Goal: Information Seeking & Learning: Learn about a topic

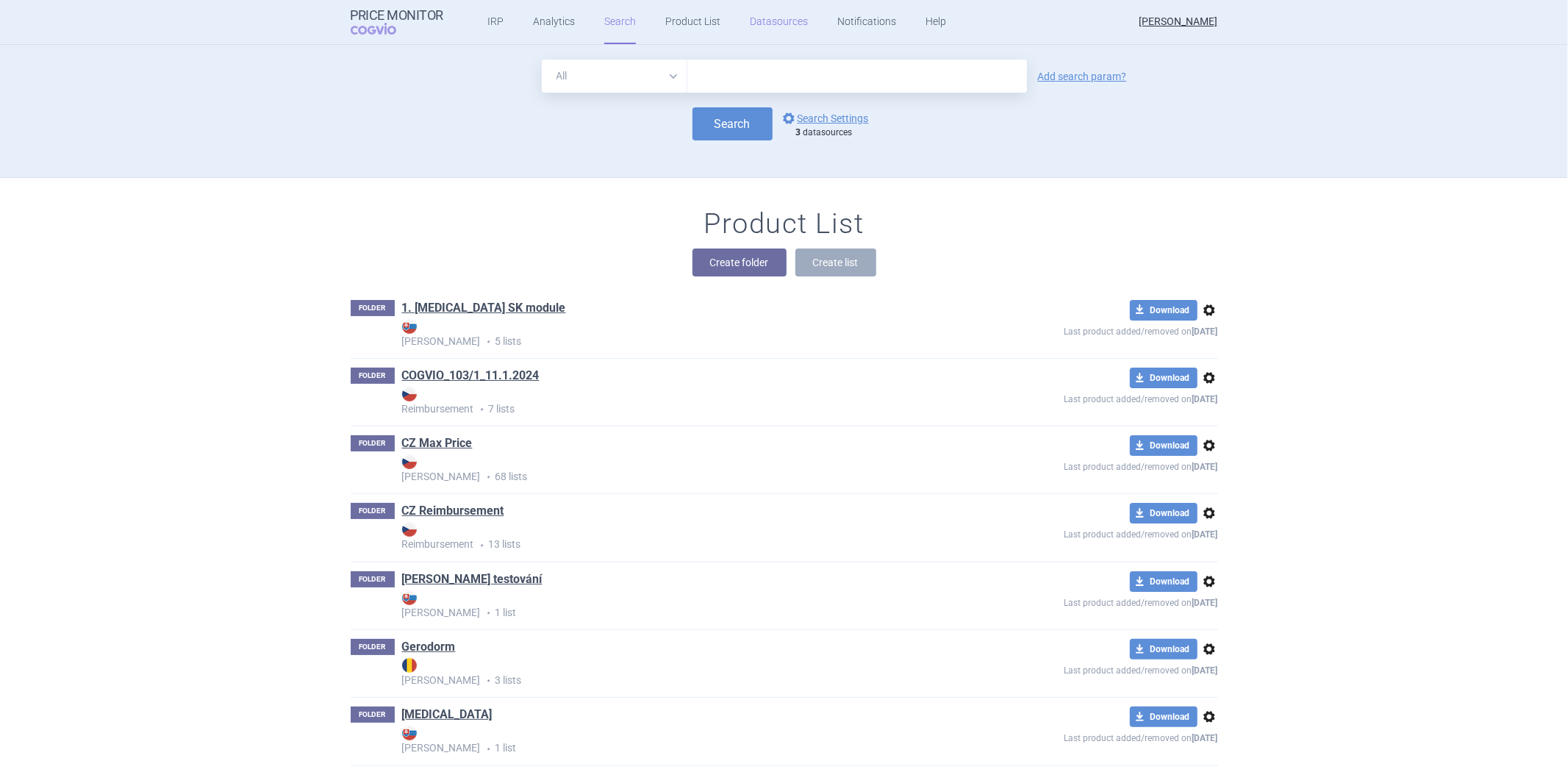
drag, startPoint x: 0, startPoint y: 0, endPoint x: 771, endPoint y: 24, distance: 771.4
click at [771, 24] on link "Datasources" at bounding box center [779, 22] width 58 height 44
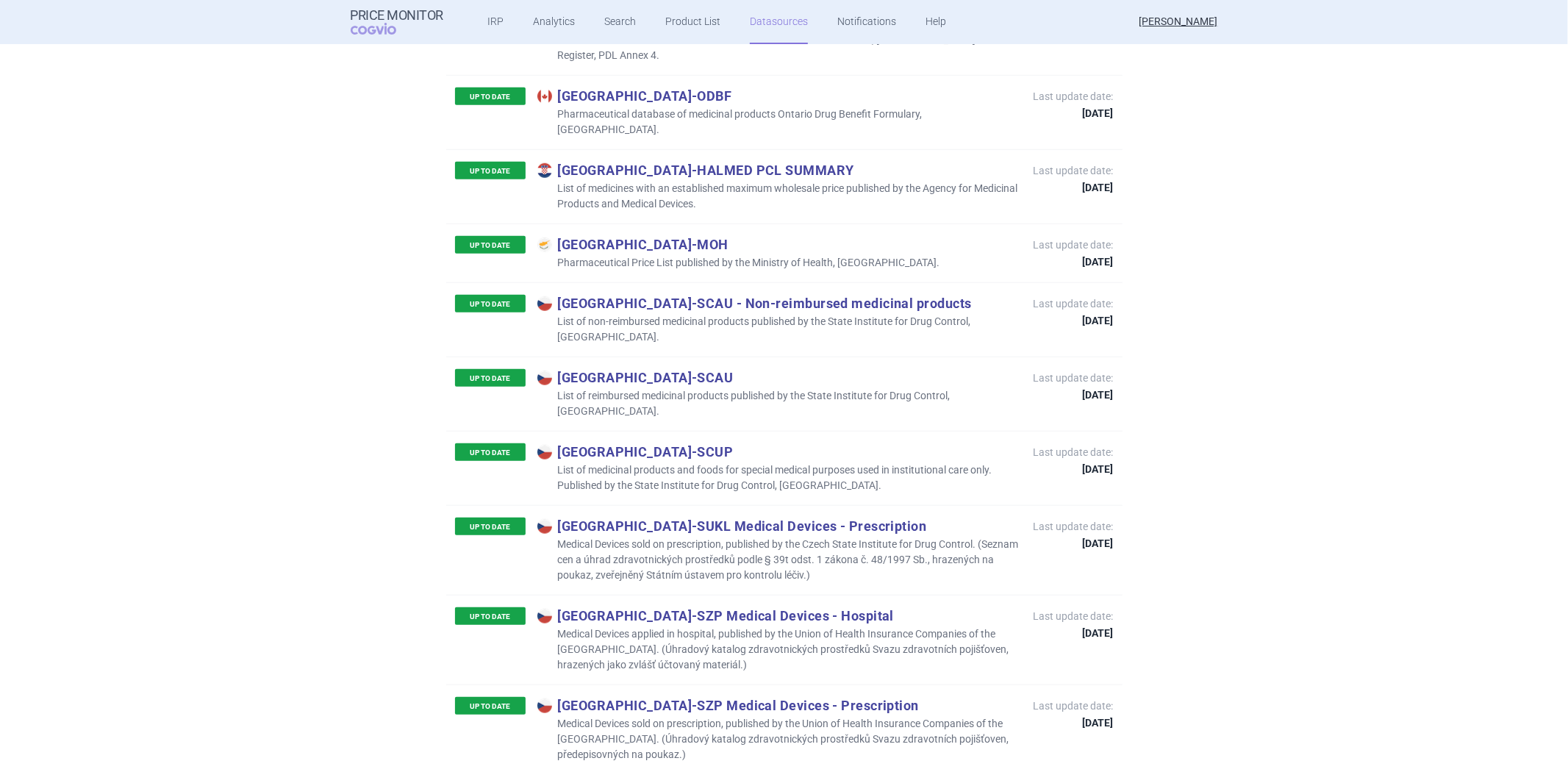
scroll to position [980, 0]
click at [869, 297] on p "Czech Republic - SCAU - Non-reimbursed medicinal products" at bounding box center [779, 305] width 482 height 16
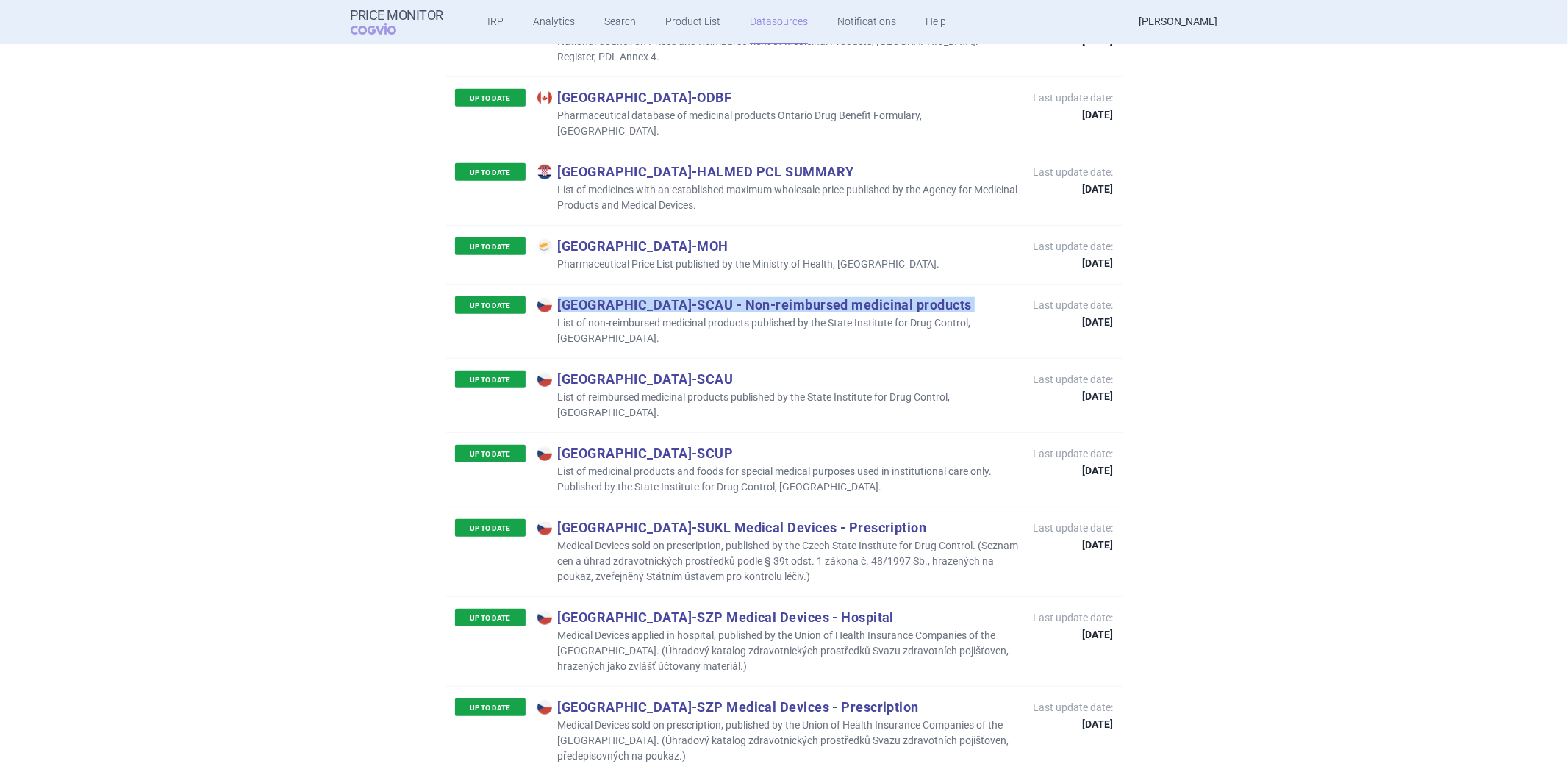
click at [869, 297] on p "Czech Republic - SCAU - Non-reimbursed medicinal products" at bounding box center [779, 305] width 482 height 16
copy p "Czech Republic - SCAU - Non-reimbursed medicinal products"
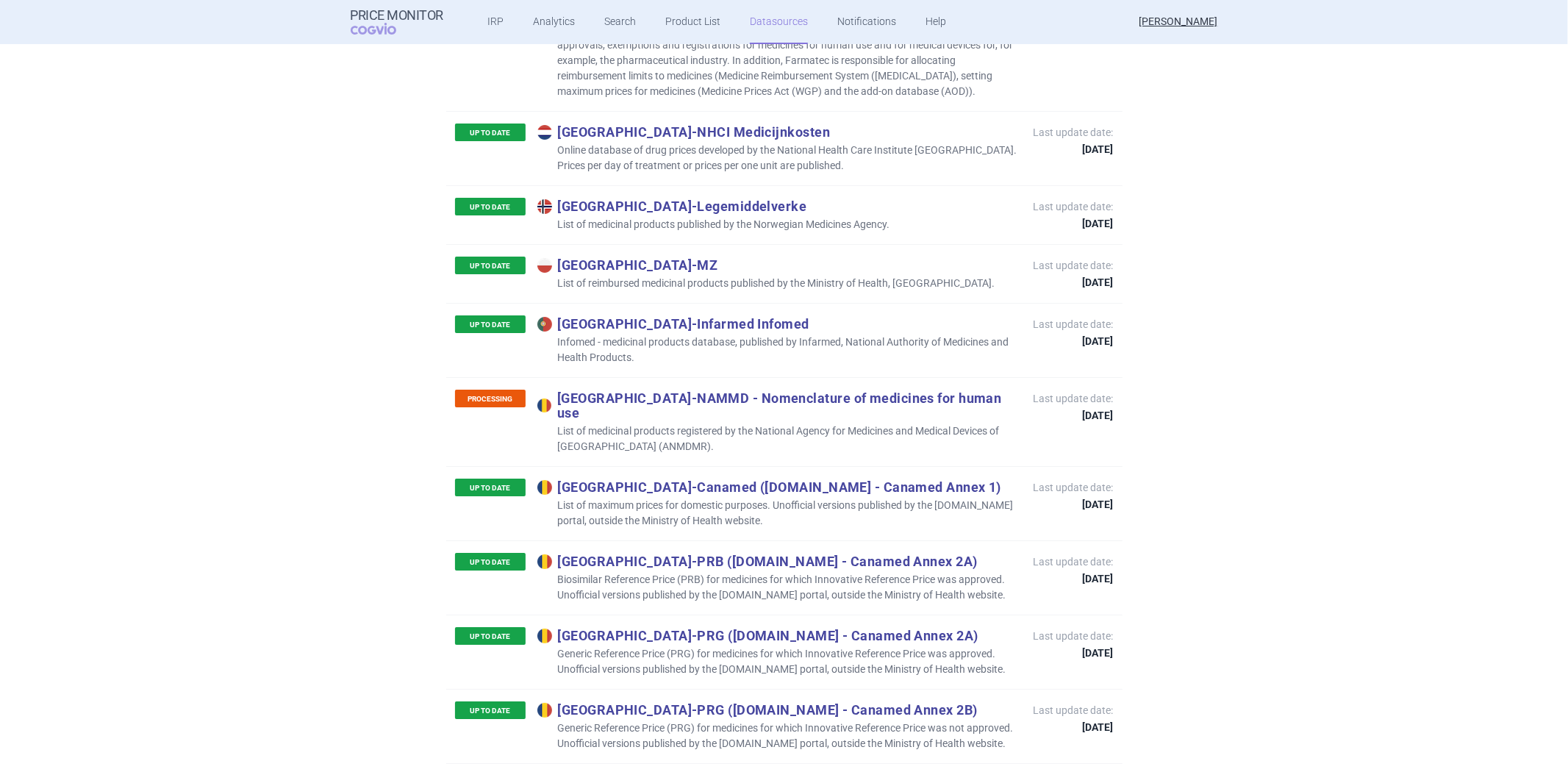
scroll to position [4654, 0]
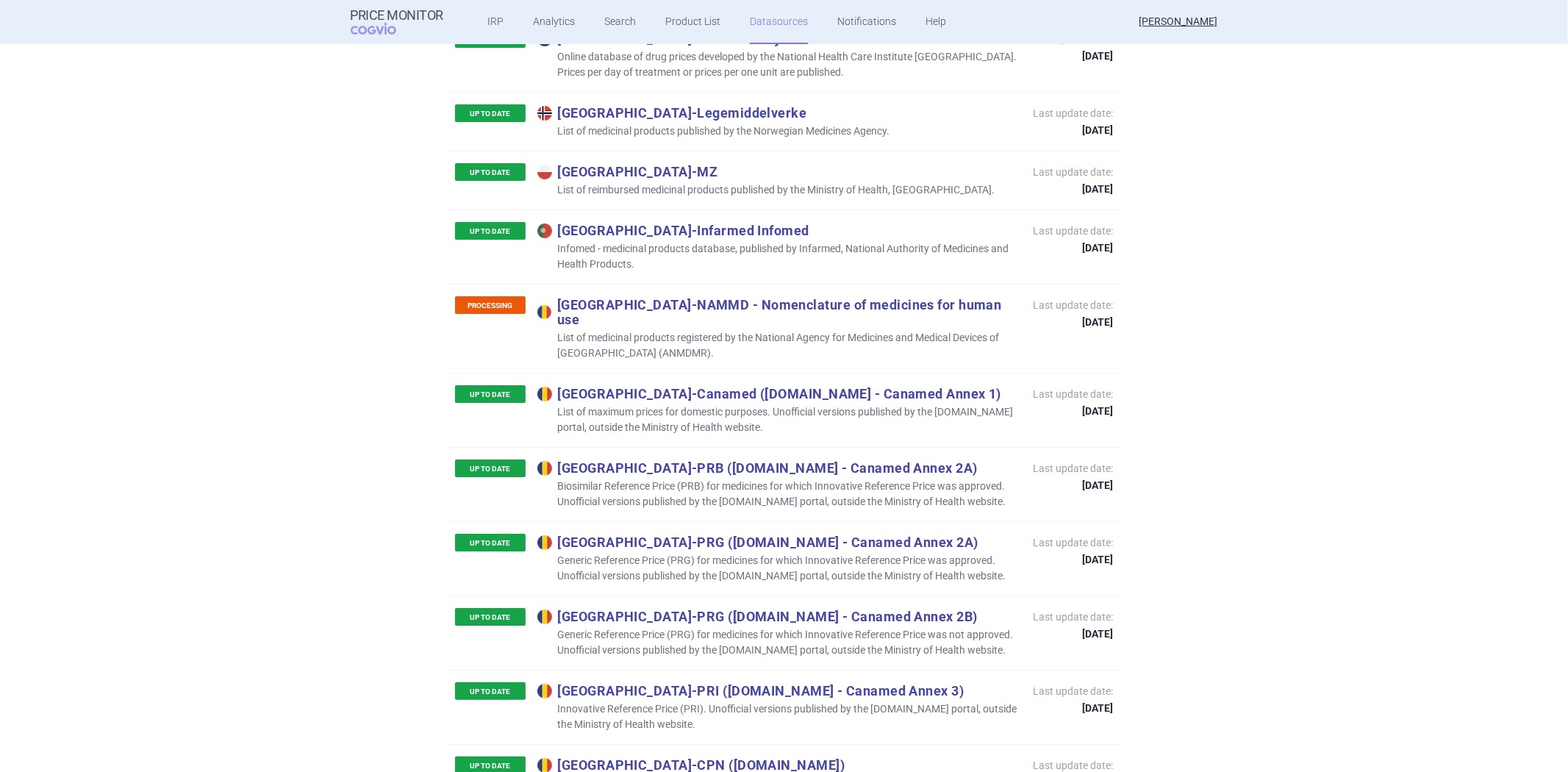
click at [906, 404] on p "List of maximum prices for domestic purposes. Unofficial versions published by …" at bounding box center [779, 420] width 482 height 31
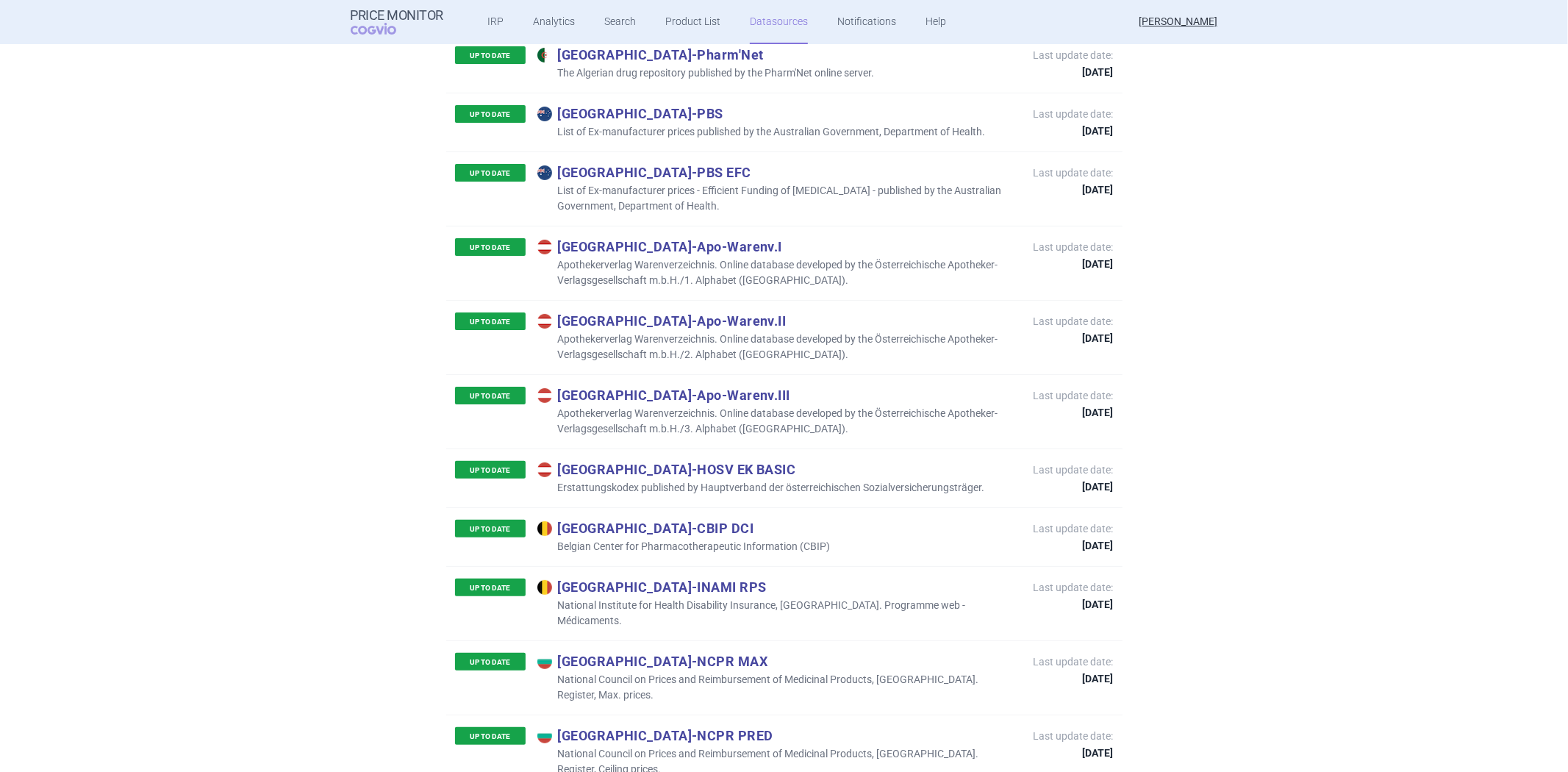
scroll to position [326, 0]
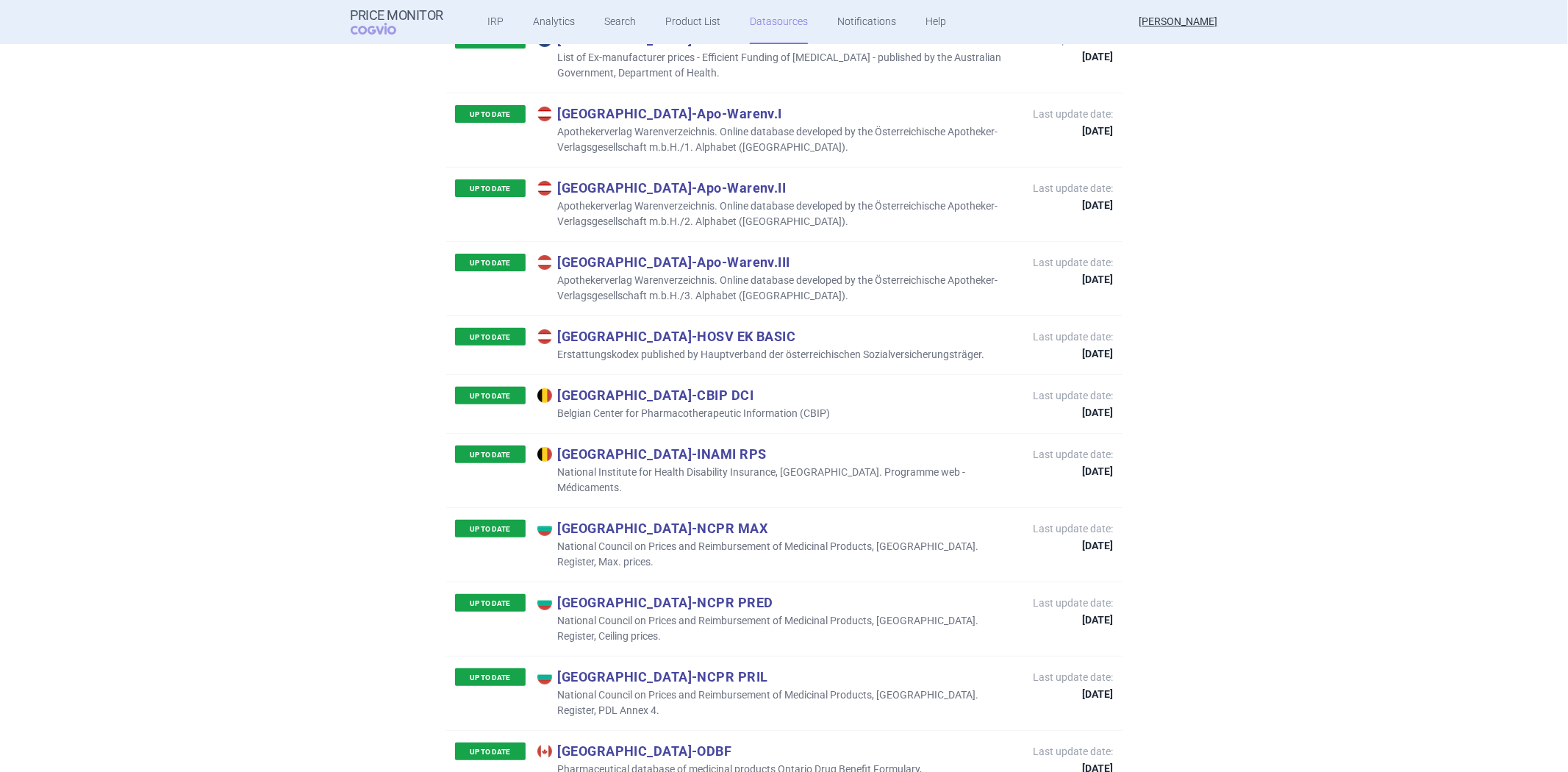
click at [817, 433] on div "UP TO DATE Belgium - INAMI RPS National Institute for Health Disability Insuran…" at bounding box center [784, 470] width 676 height 75
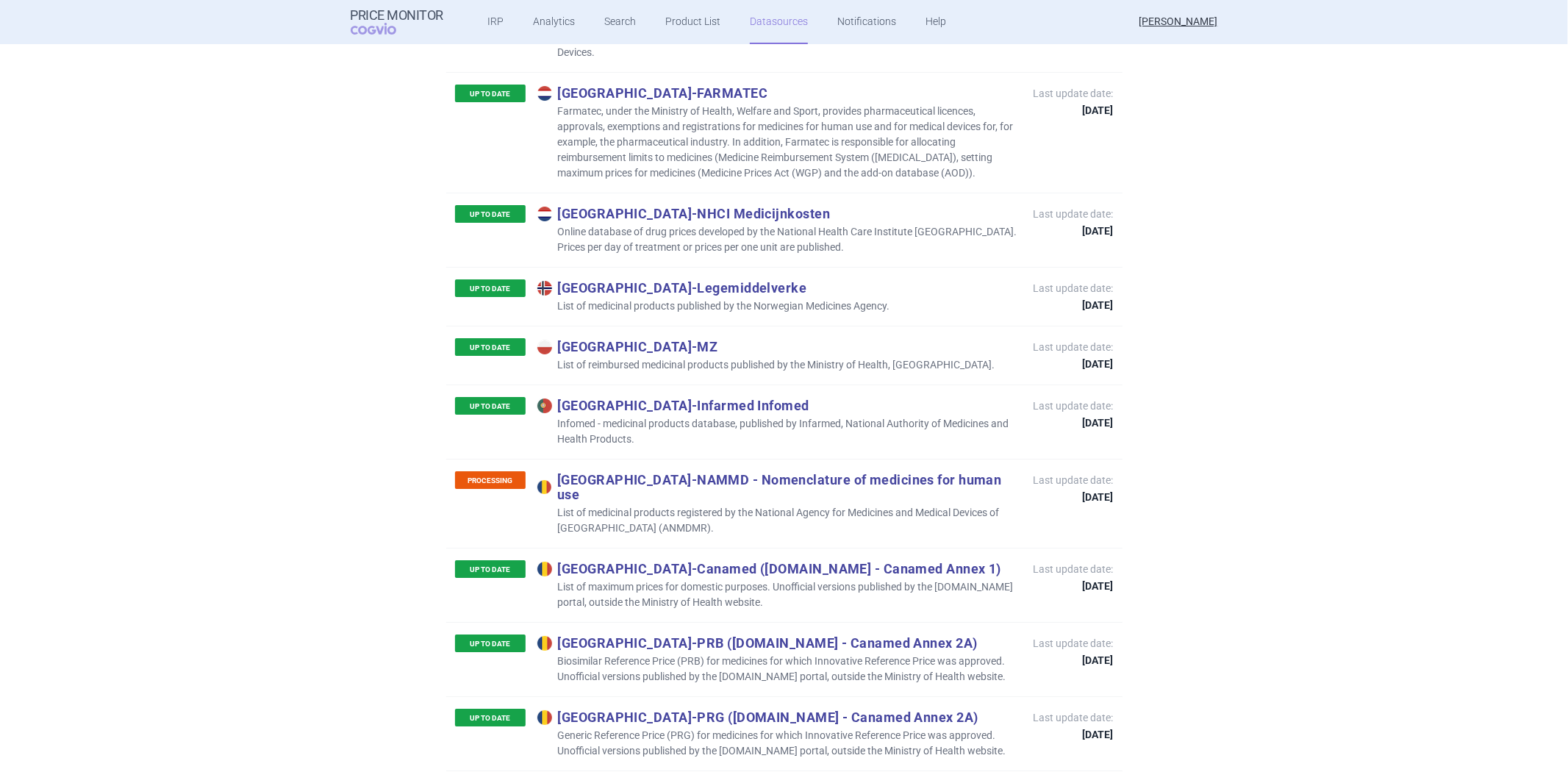
click at [931, 579] on p "List of maximum prices for domestic purposes. Unofficial versions published by …" at bounding box center [779, 594] width 482 height 31
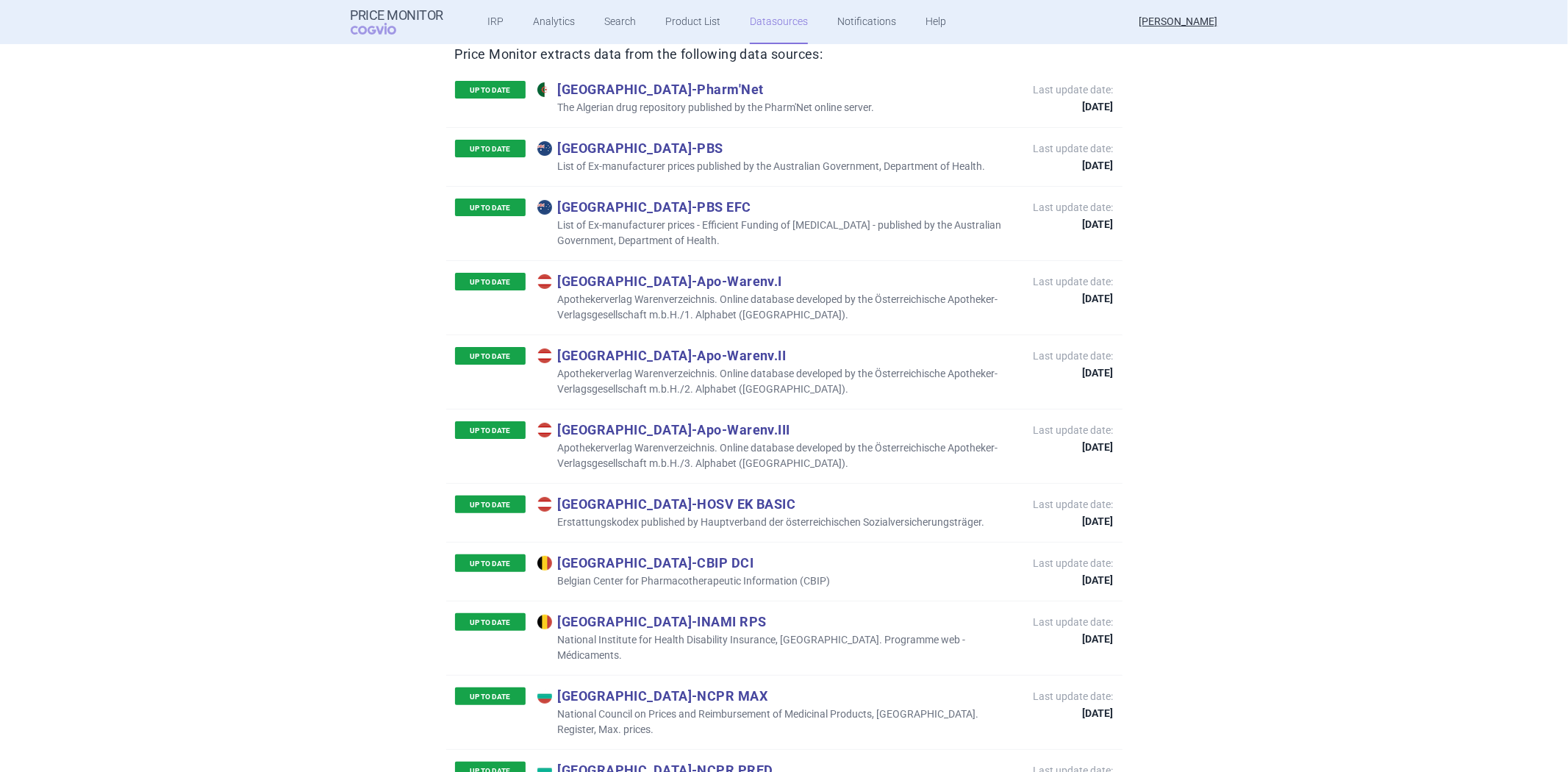
scroll to position [0, 0]
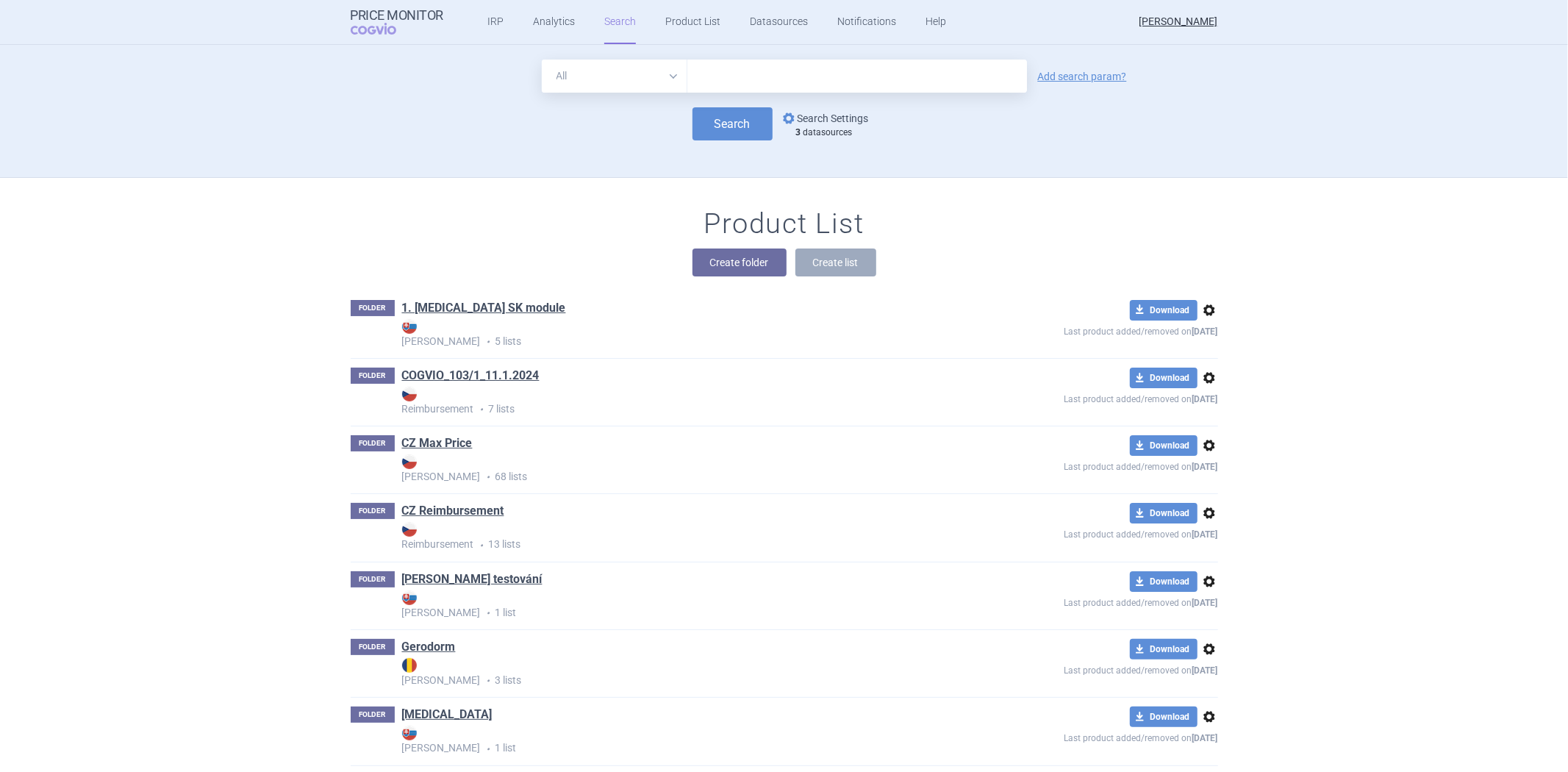
click at [789, 119] on span "options" at bounding box center [788, 119] width 18 height 18
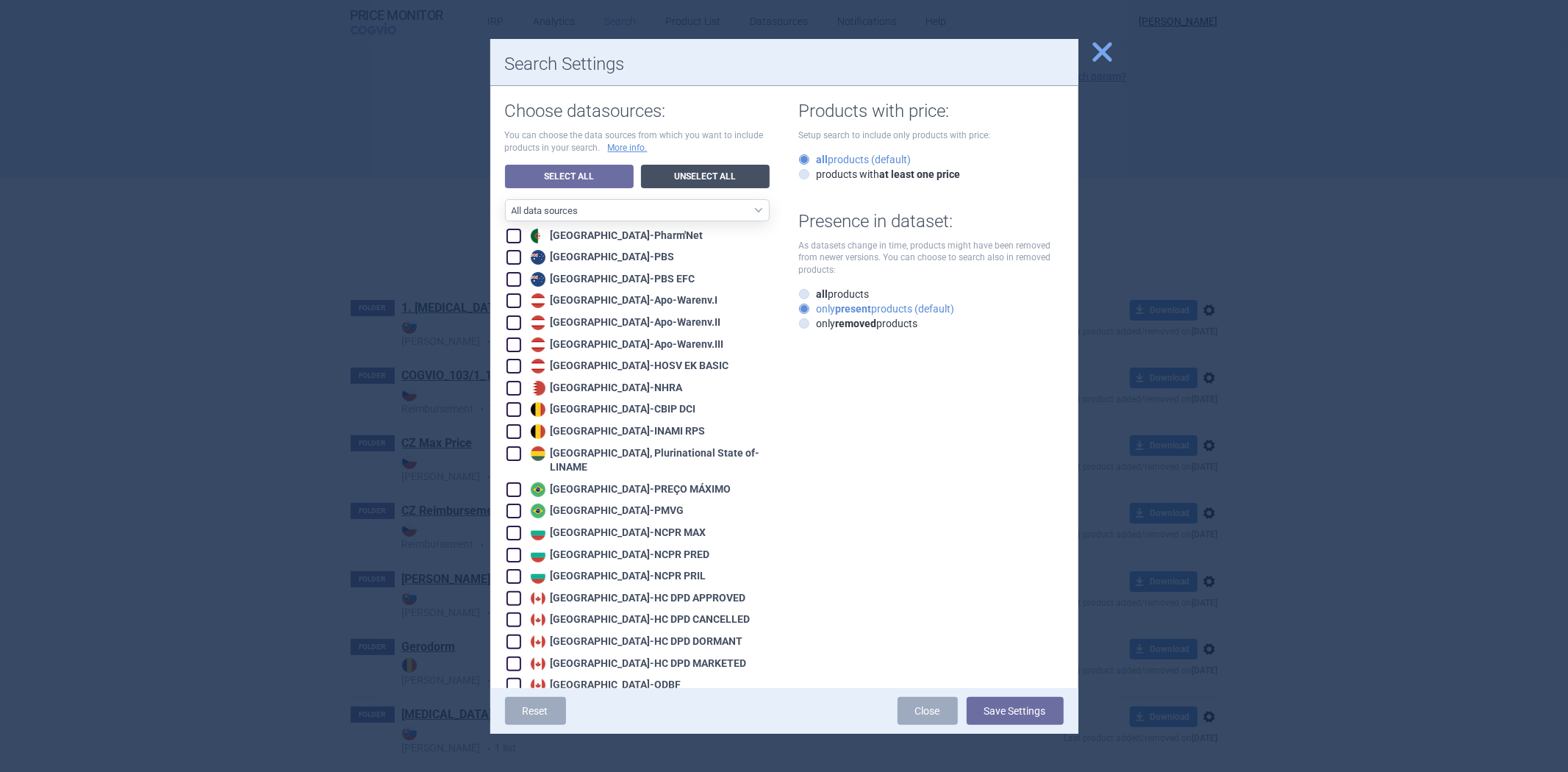
click at [685, 177] on link "Unselect All" at bounding box center [705, 176] width 129 height 23
checkbox input "false"
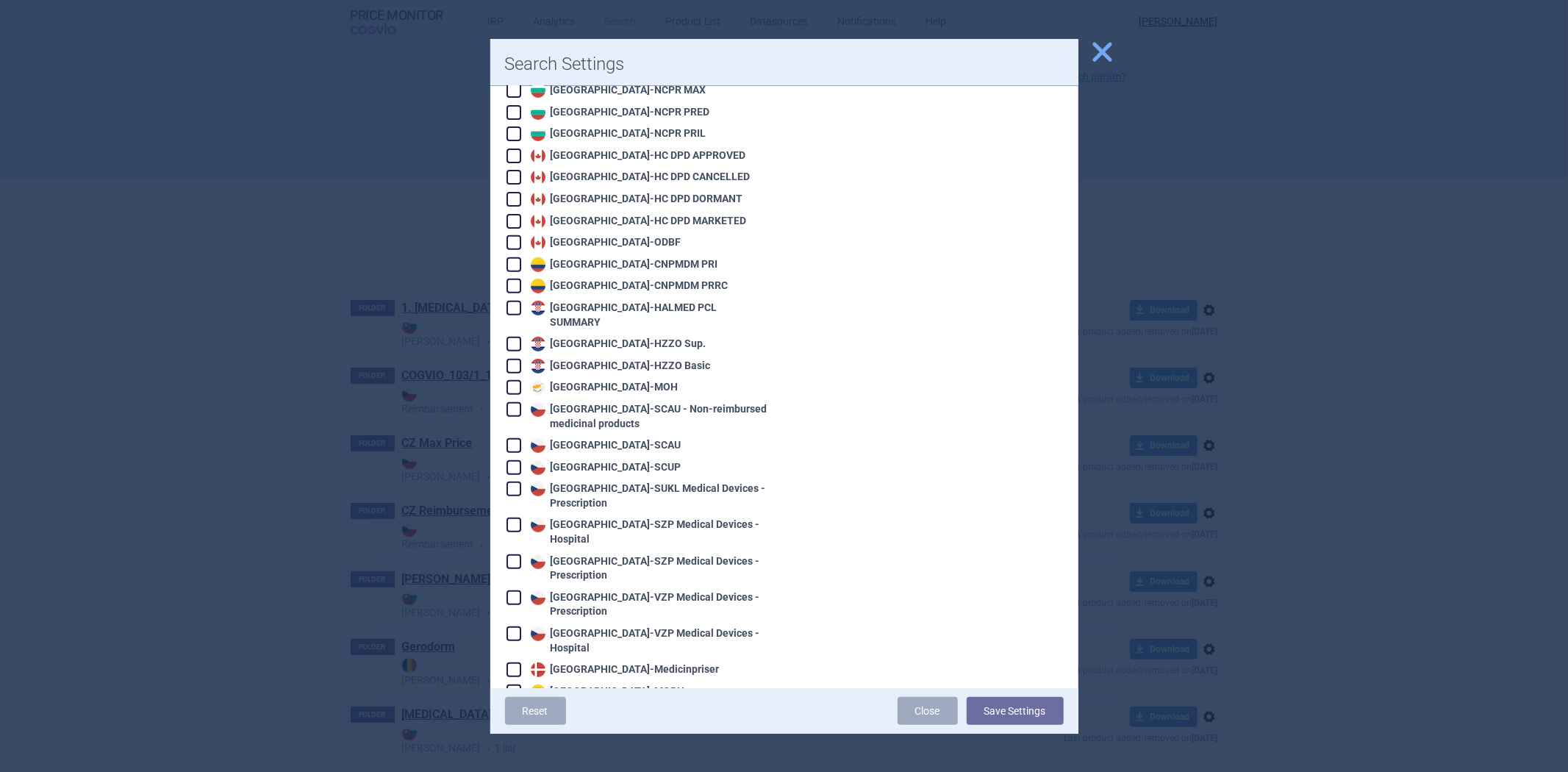
click at [575, 402] on div "Czech Republic - SCAU - Non-reimbursed medicinal products" at bounding box center [648, 416] width 243 height 29
checkbox input "true"
click at [1017, 707] on button "Save Settings" at bounding box center [1015, 710] width 97 height 28
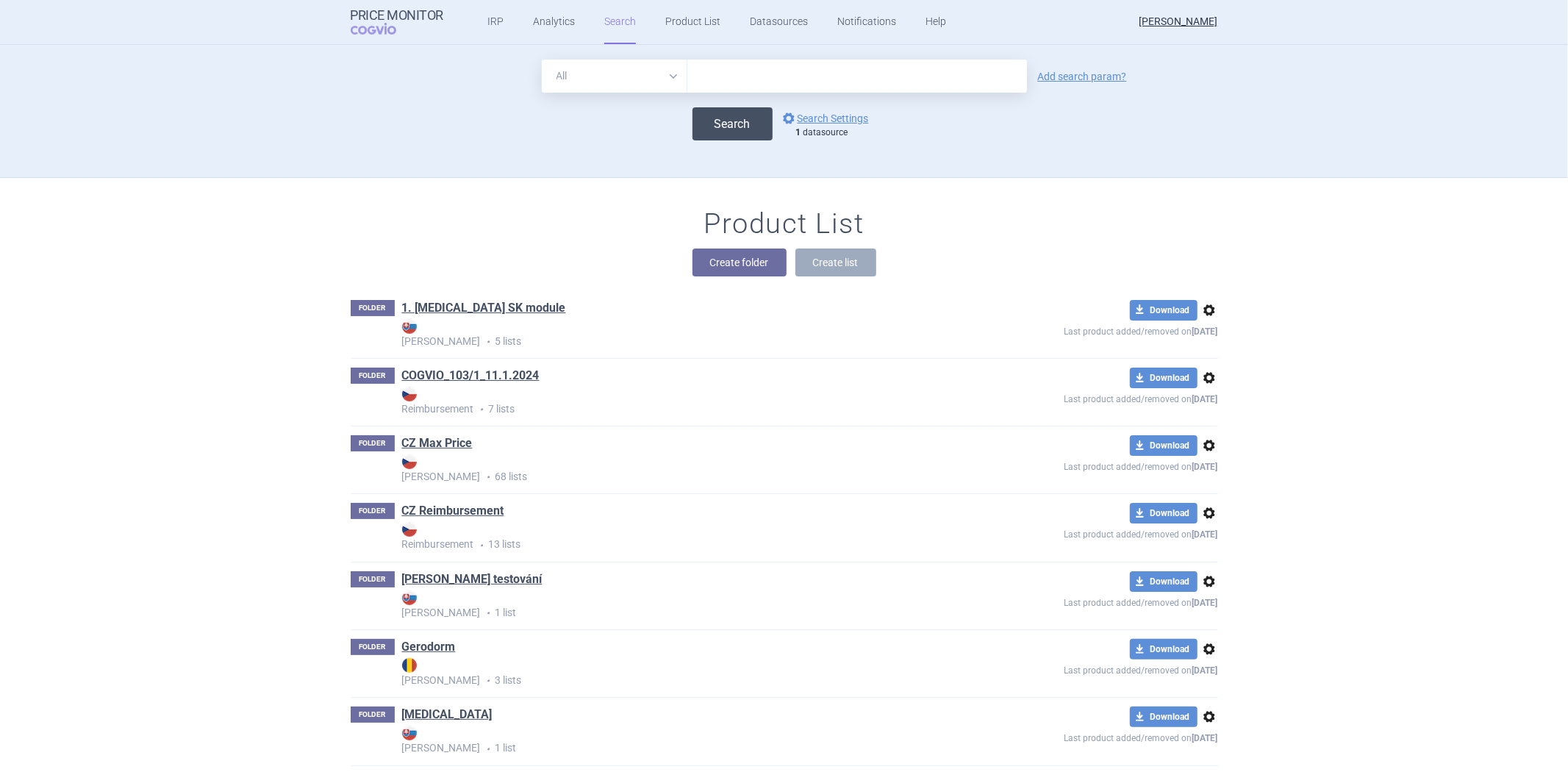
click at [737, 133] on button "Search" at bounding box center [732, 123] width 80 height 33
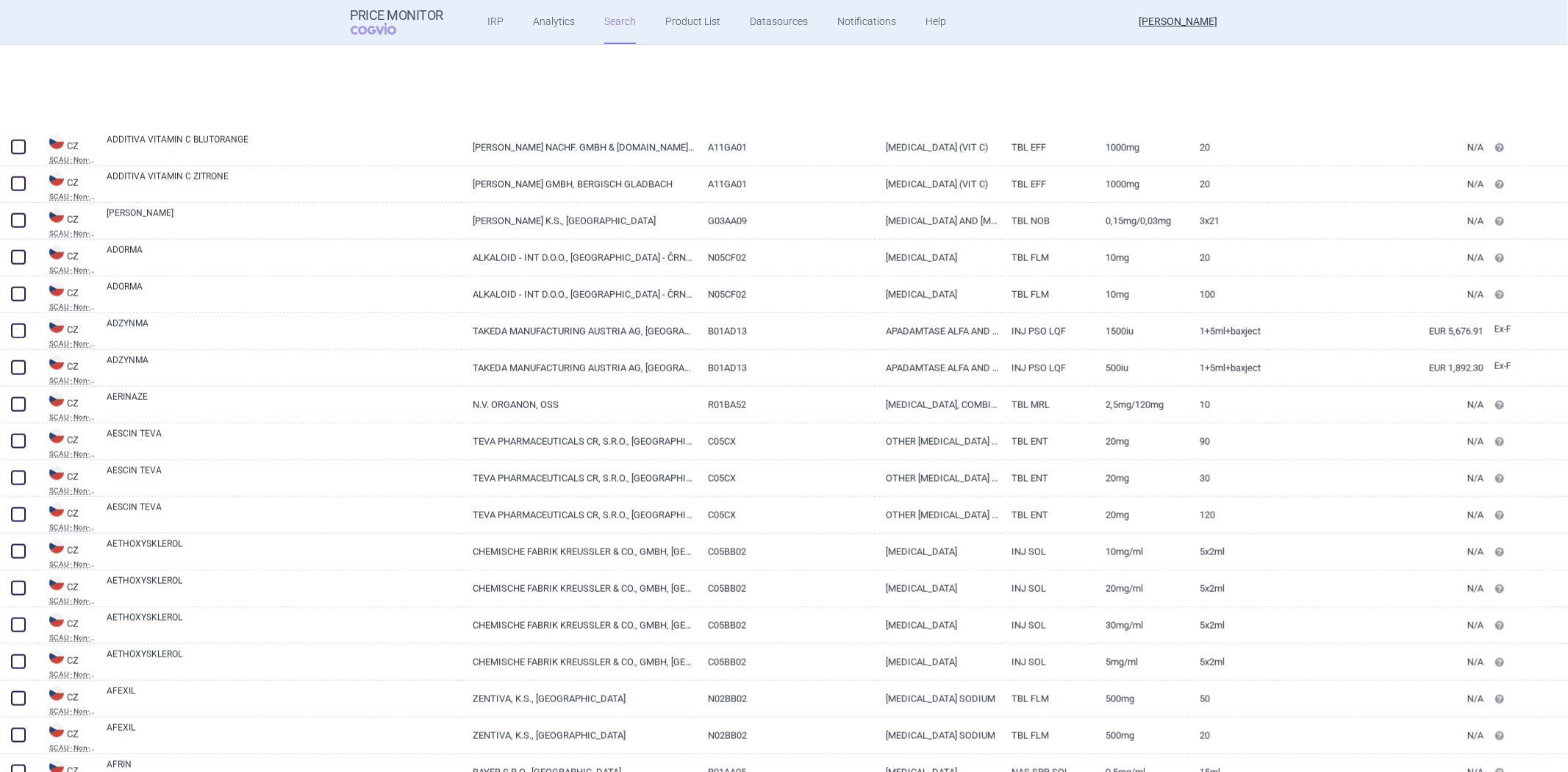
scroll to position [1388, 0]
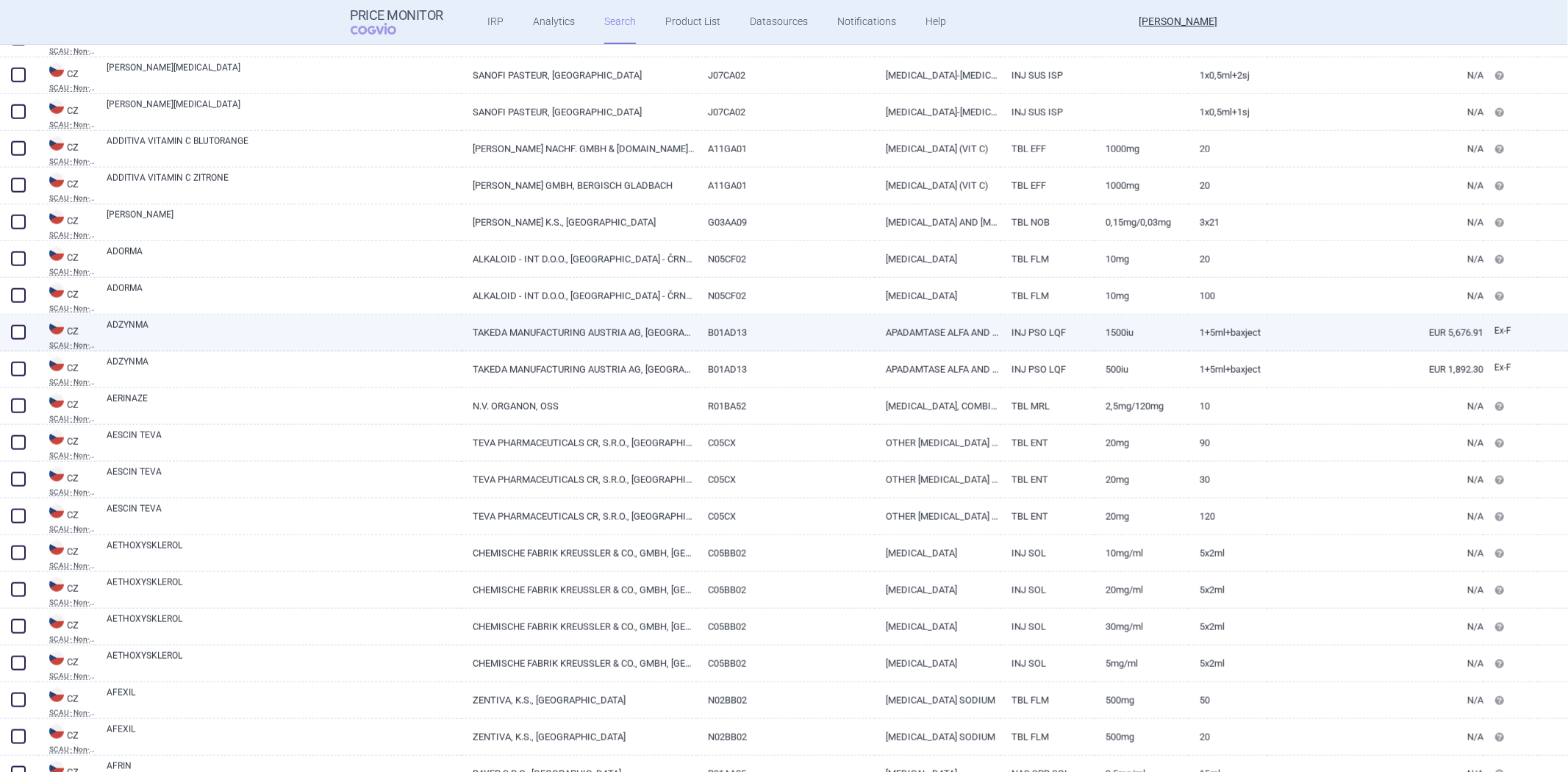
click at [18, 329] on span at bounding box center [18, 332] width 14 height 14
checkbox input "true"
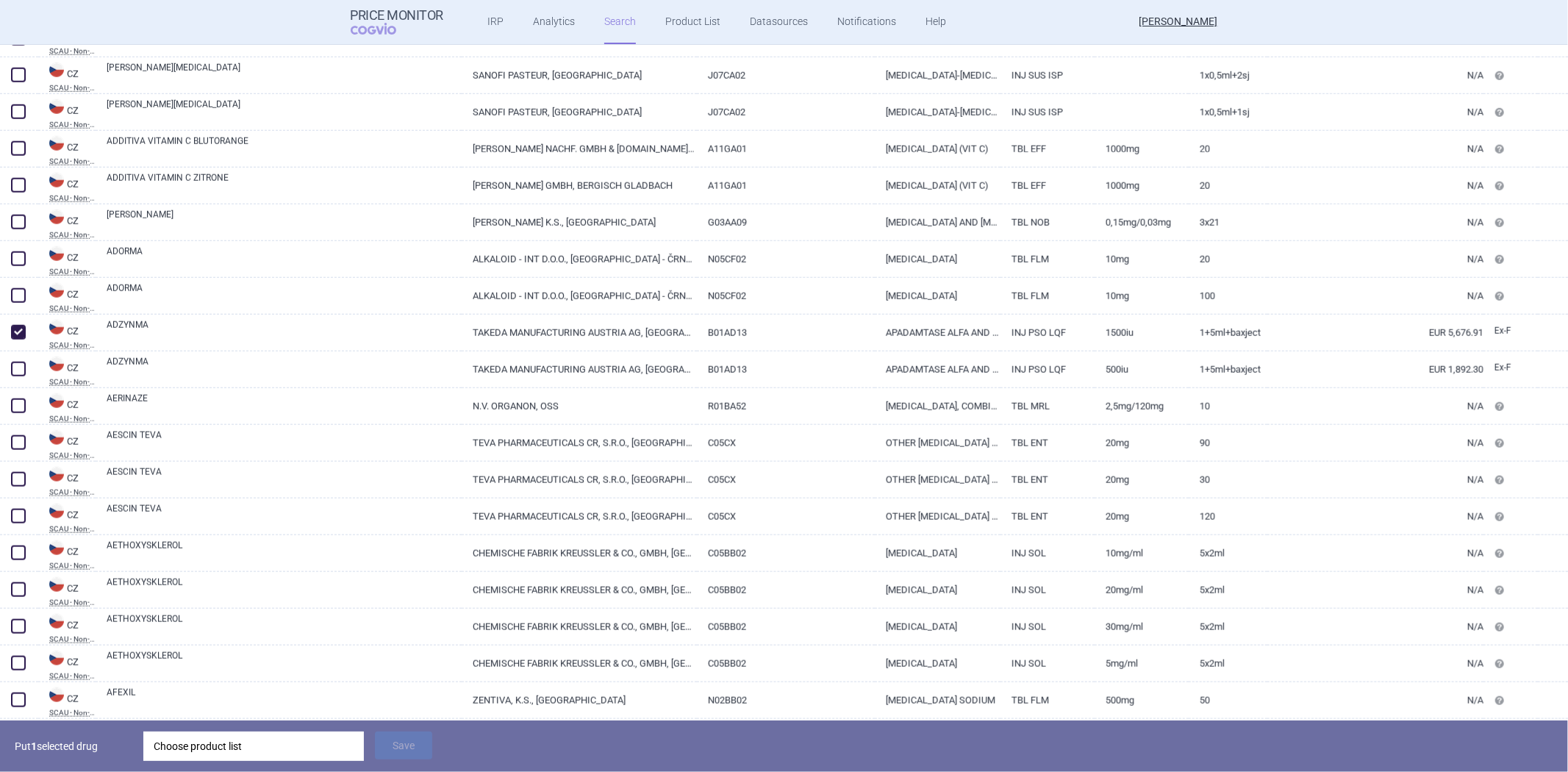
click at [232, 743] on div "Choose product list" at bounding box center [254, 746] width 200 height 30
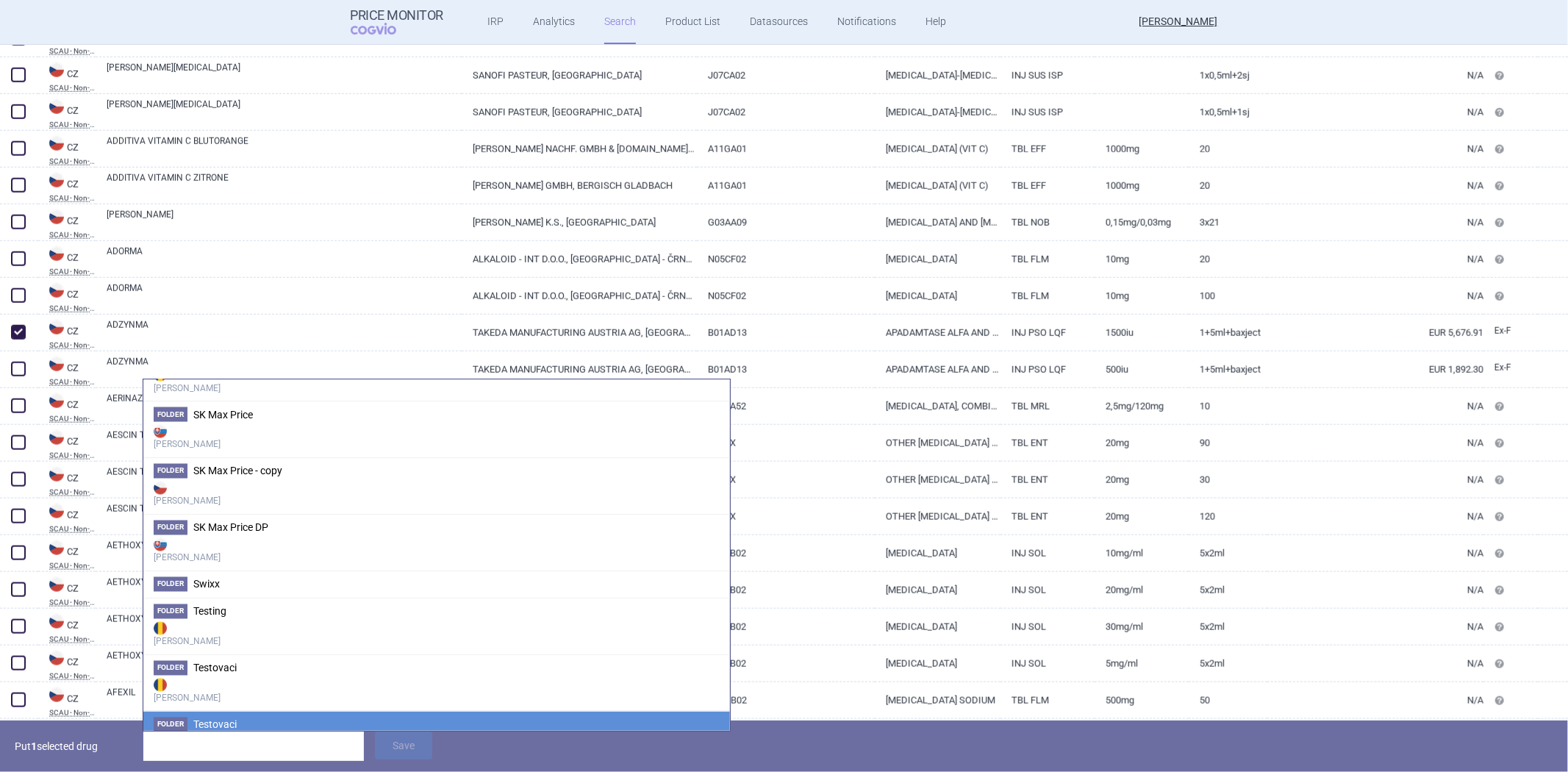
scroll to position [2280, 0]
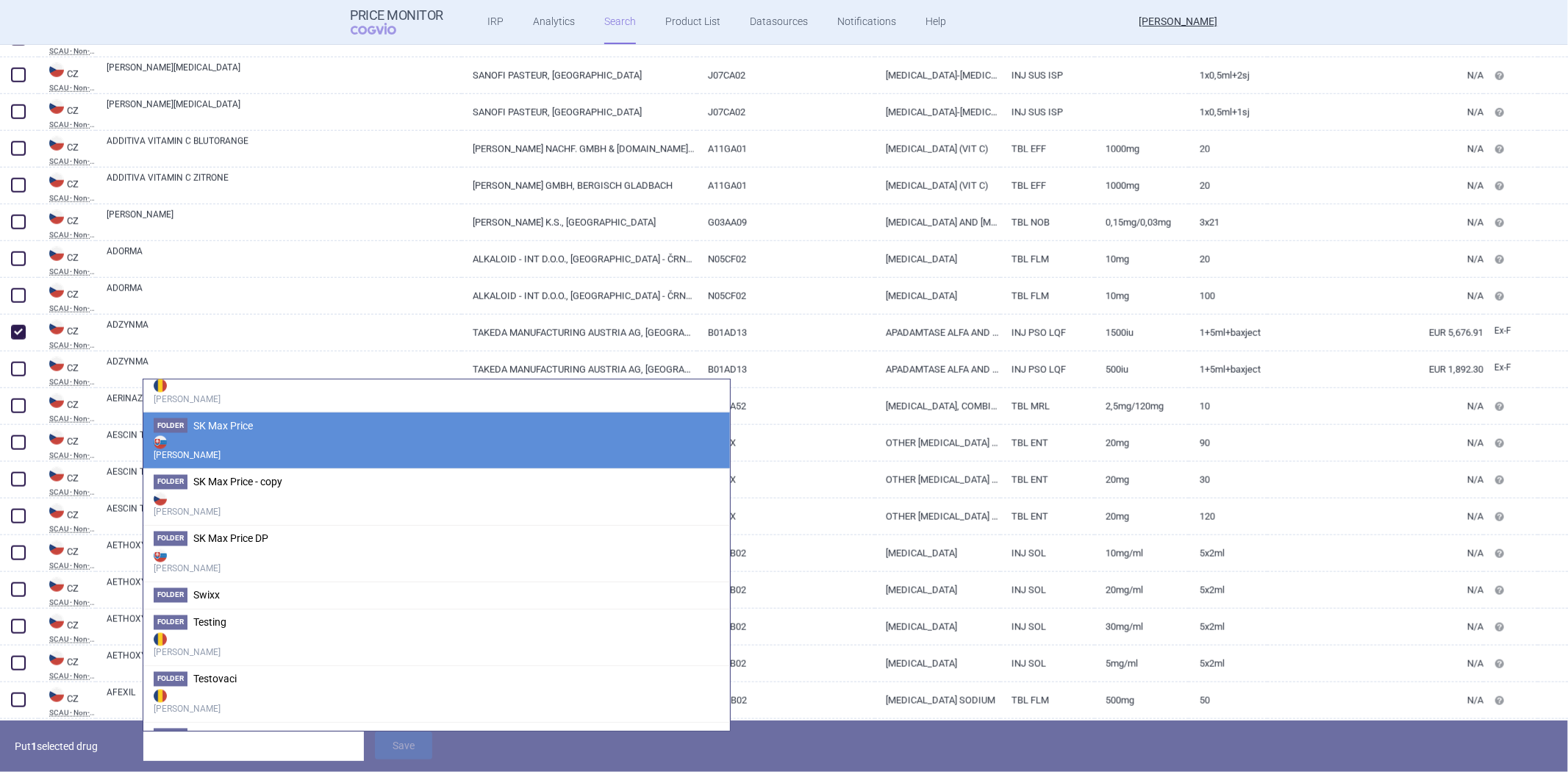
click at [349, 449] on strong "[PERSON_NAME]" at bounding box center [437, 448] width 566 height 30
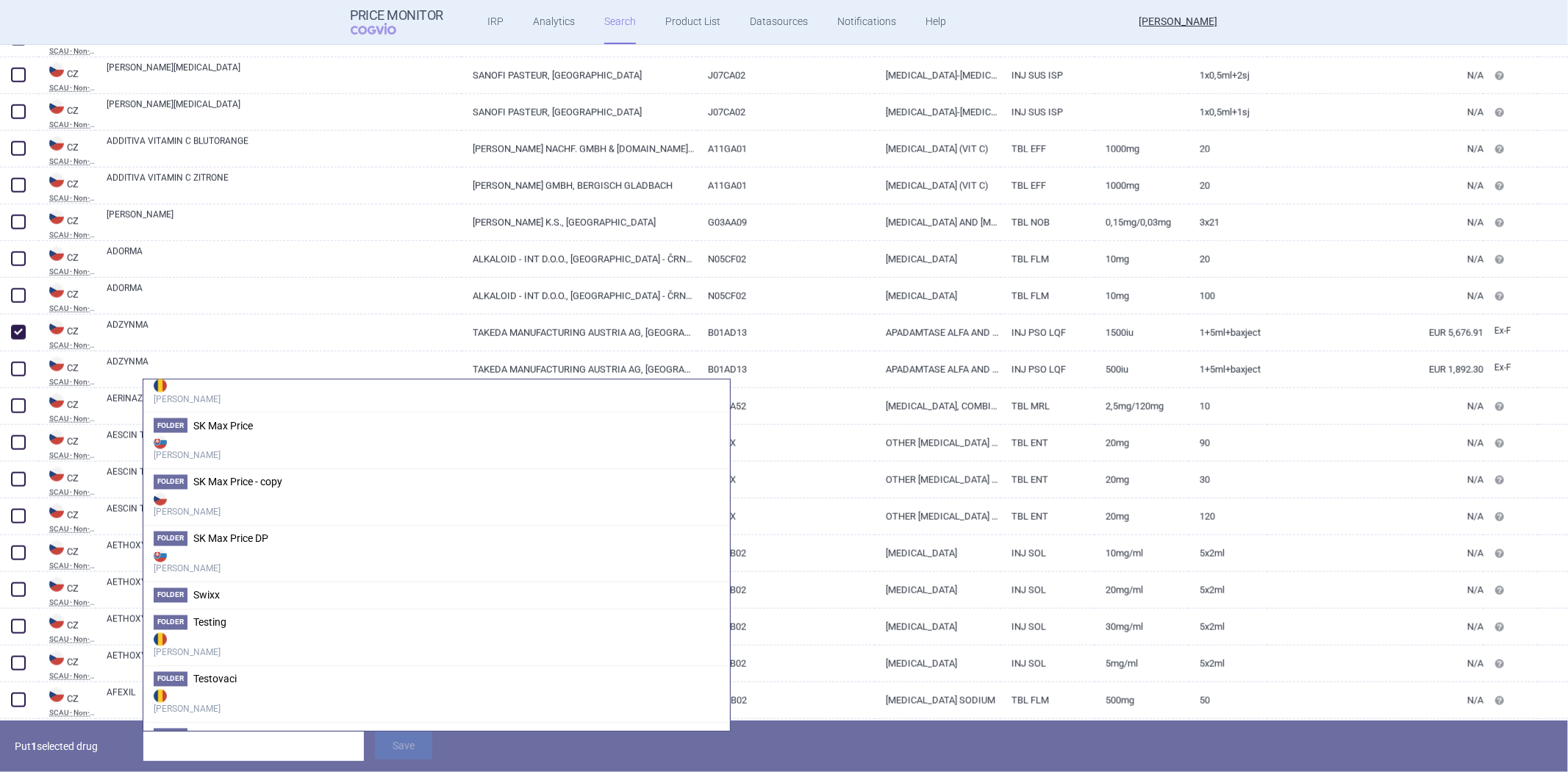
scroll to position [2019, 0]
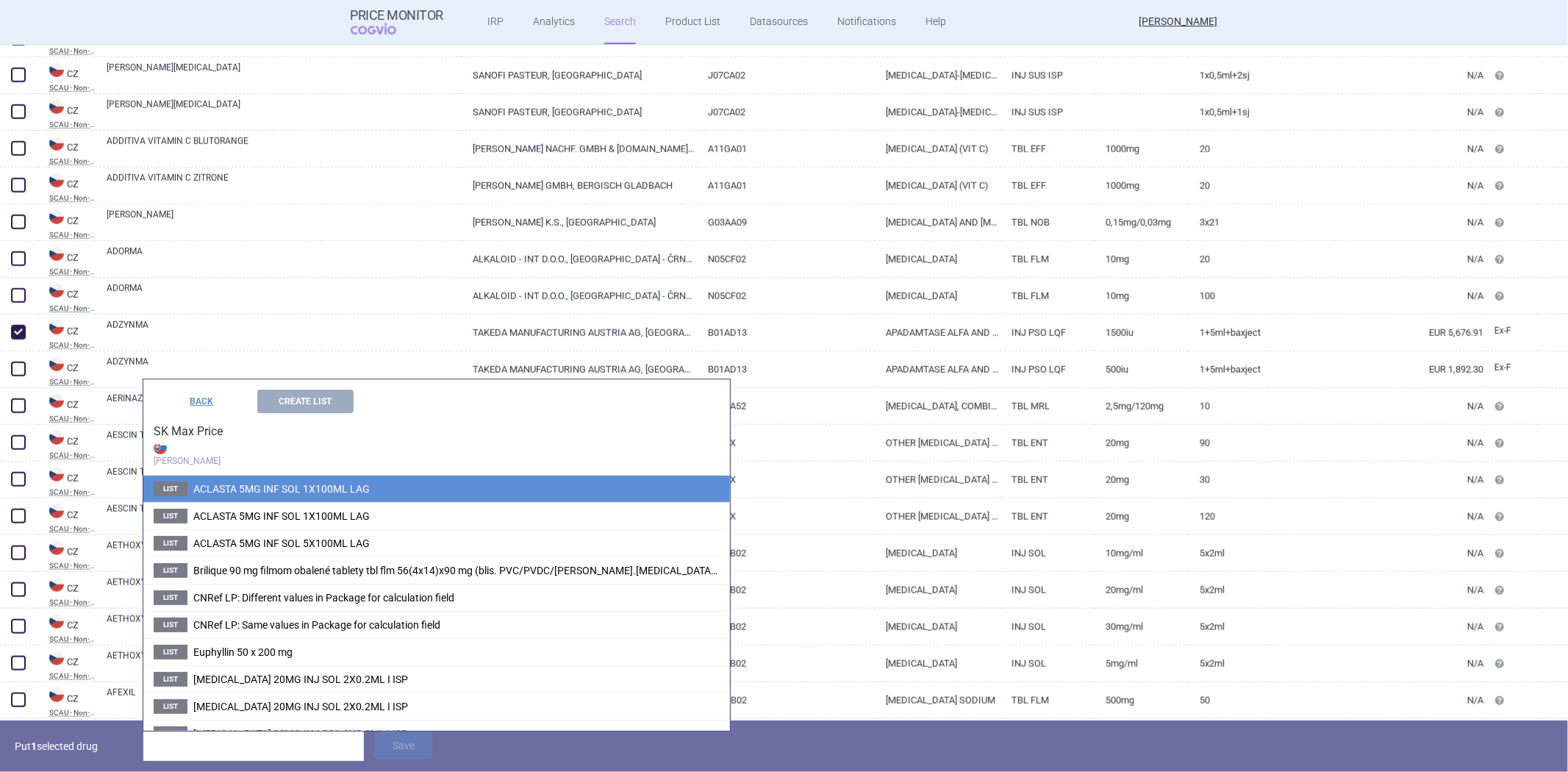
click at [305, 489] on span "ACLASTA 5MG INF SOL 1X100ML LAG" at bounding box center [281, 488] width 176 height 12
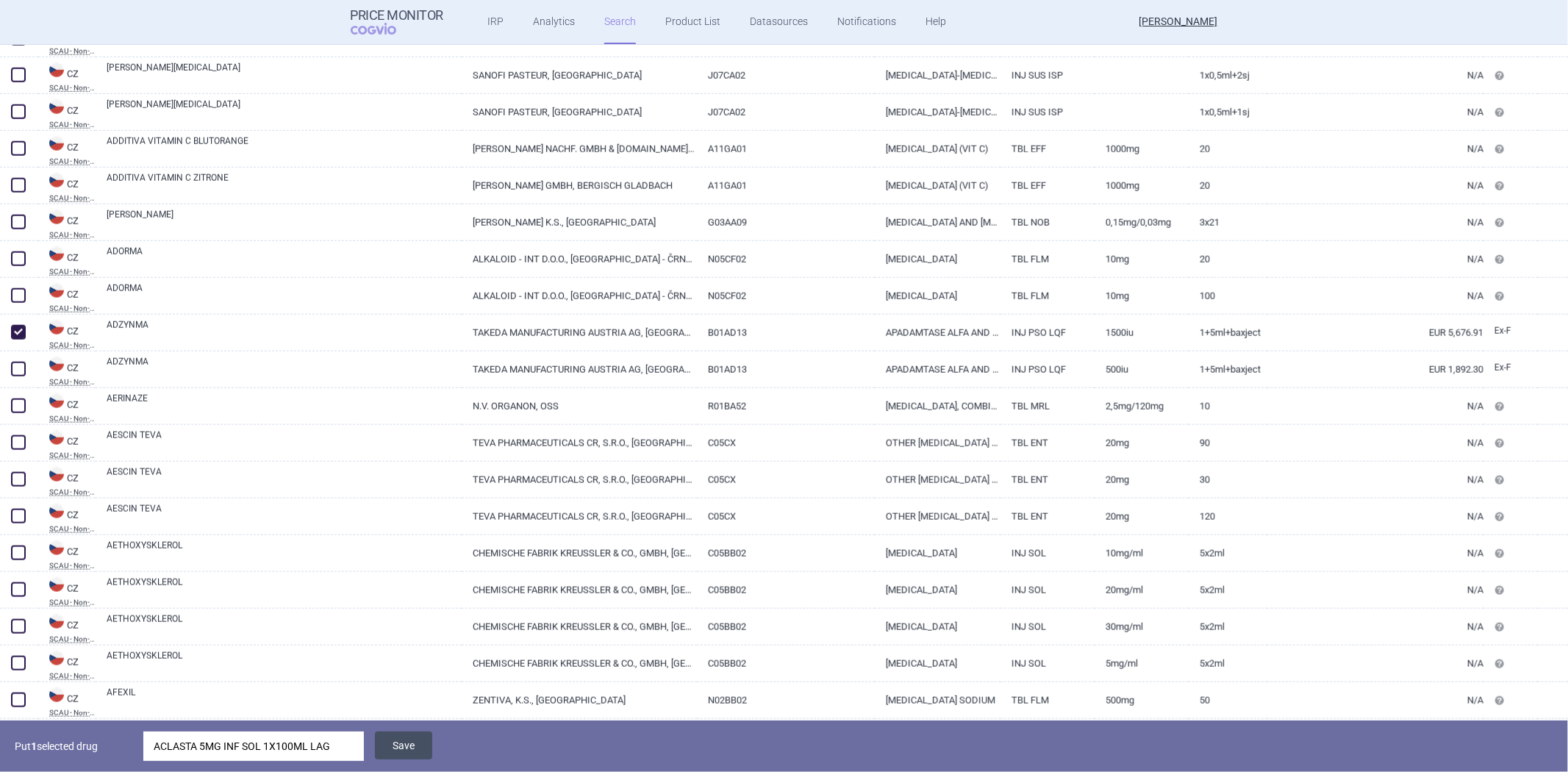
click at [381, 732] on button "Save" at bounding box center [404, 745] width 58 height 28
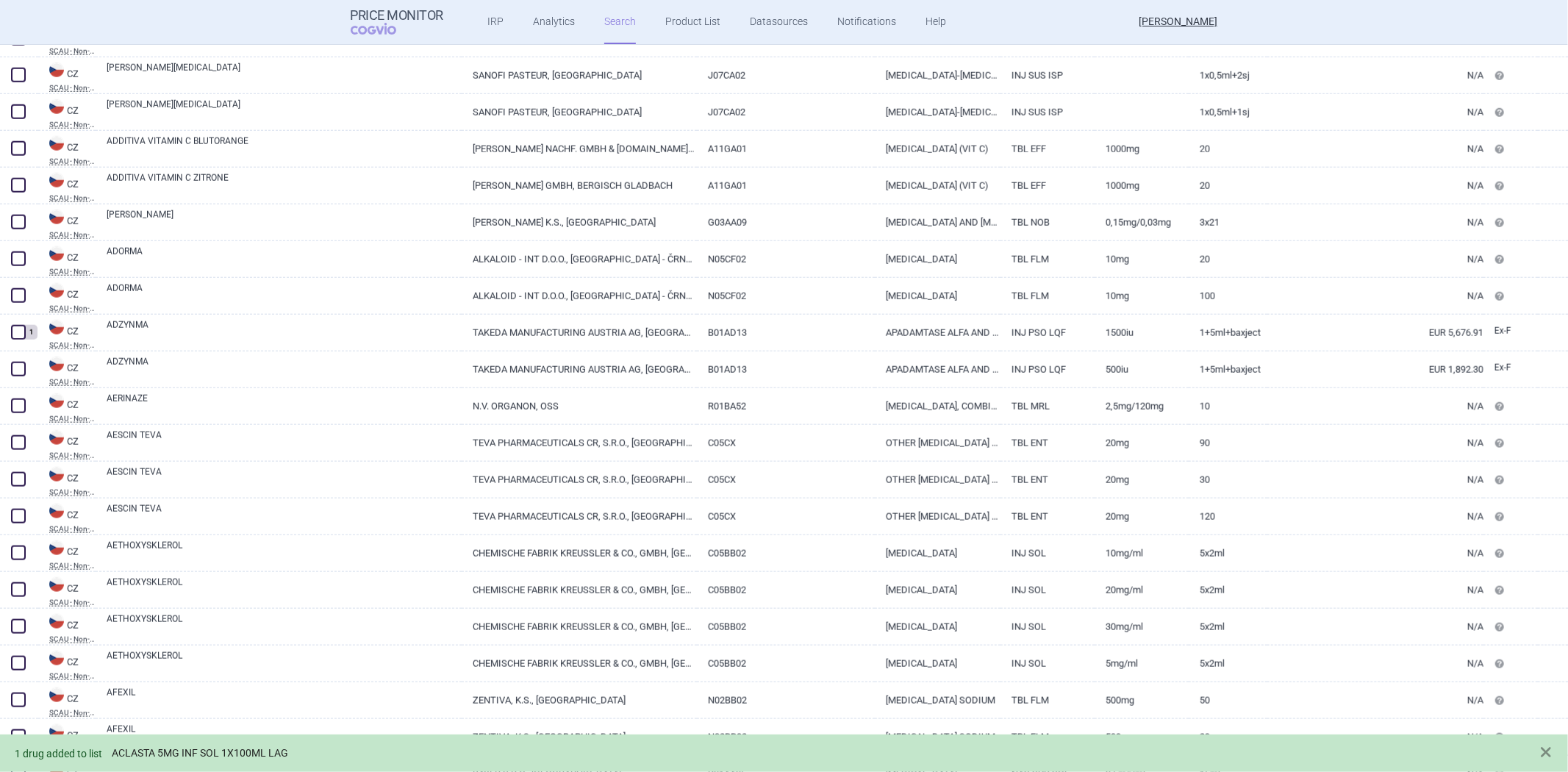
click at [277, 753] on link "ACLASTA 5MG INF SOL 1X100ML LAG" at bounding box center [200, 753] width 176 height 13
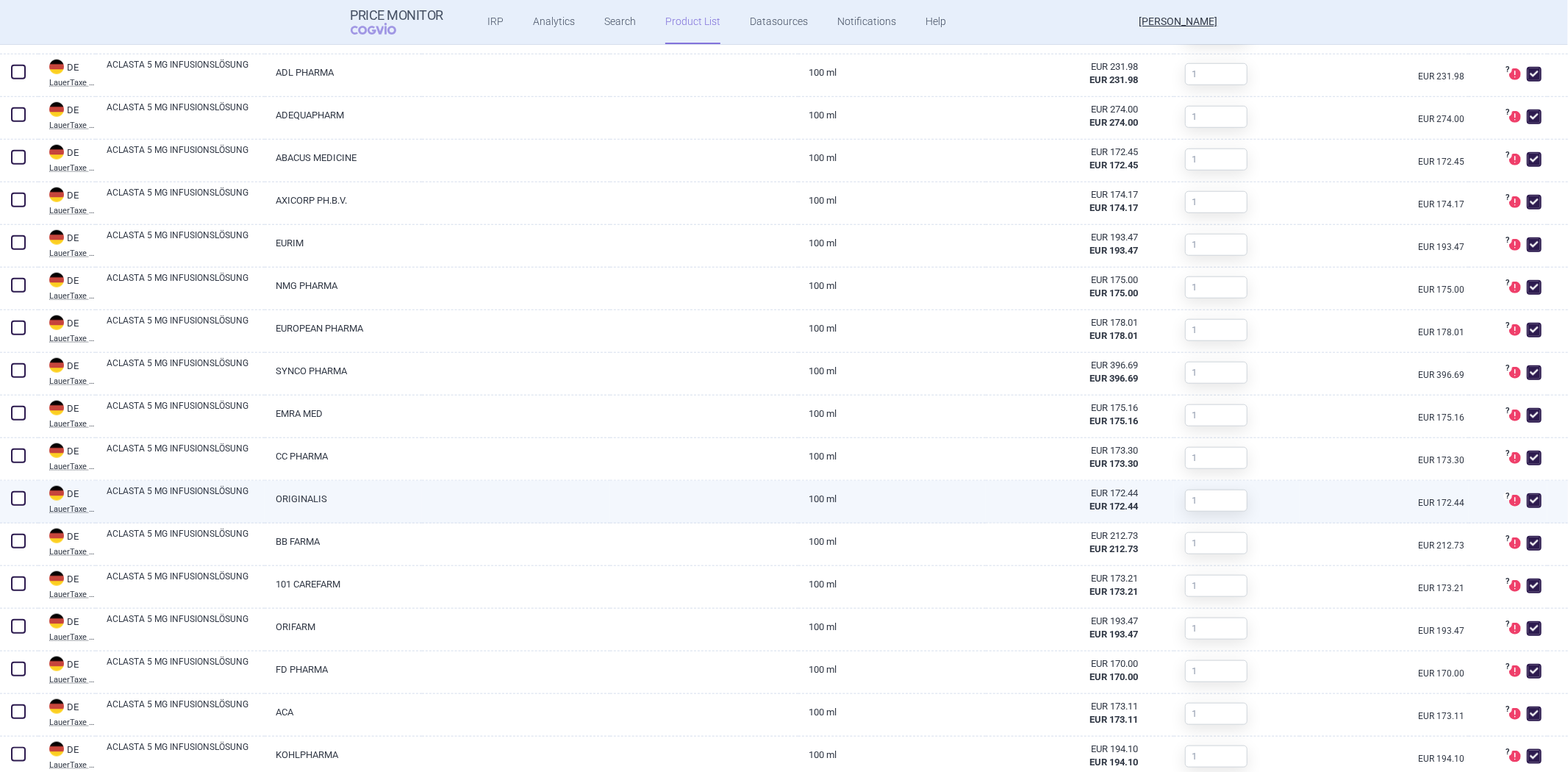
scroll to position [1633, 0]
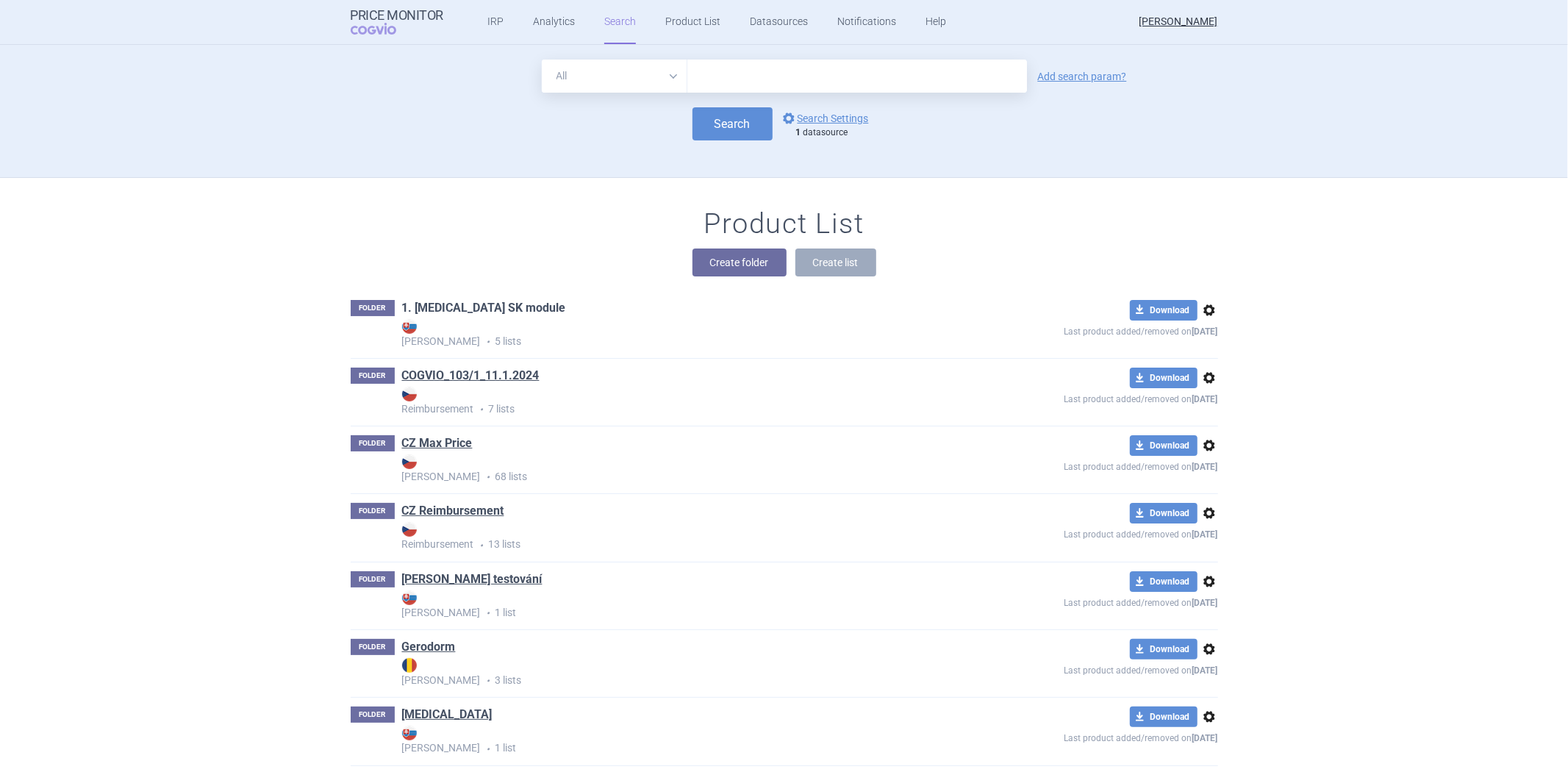
click at [506, 306] on link "1. [MEDICAL_DATA] SK module" at bounding box center [484, 308] width 164 height 16
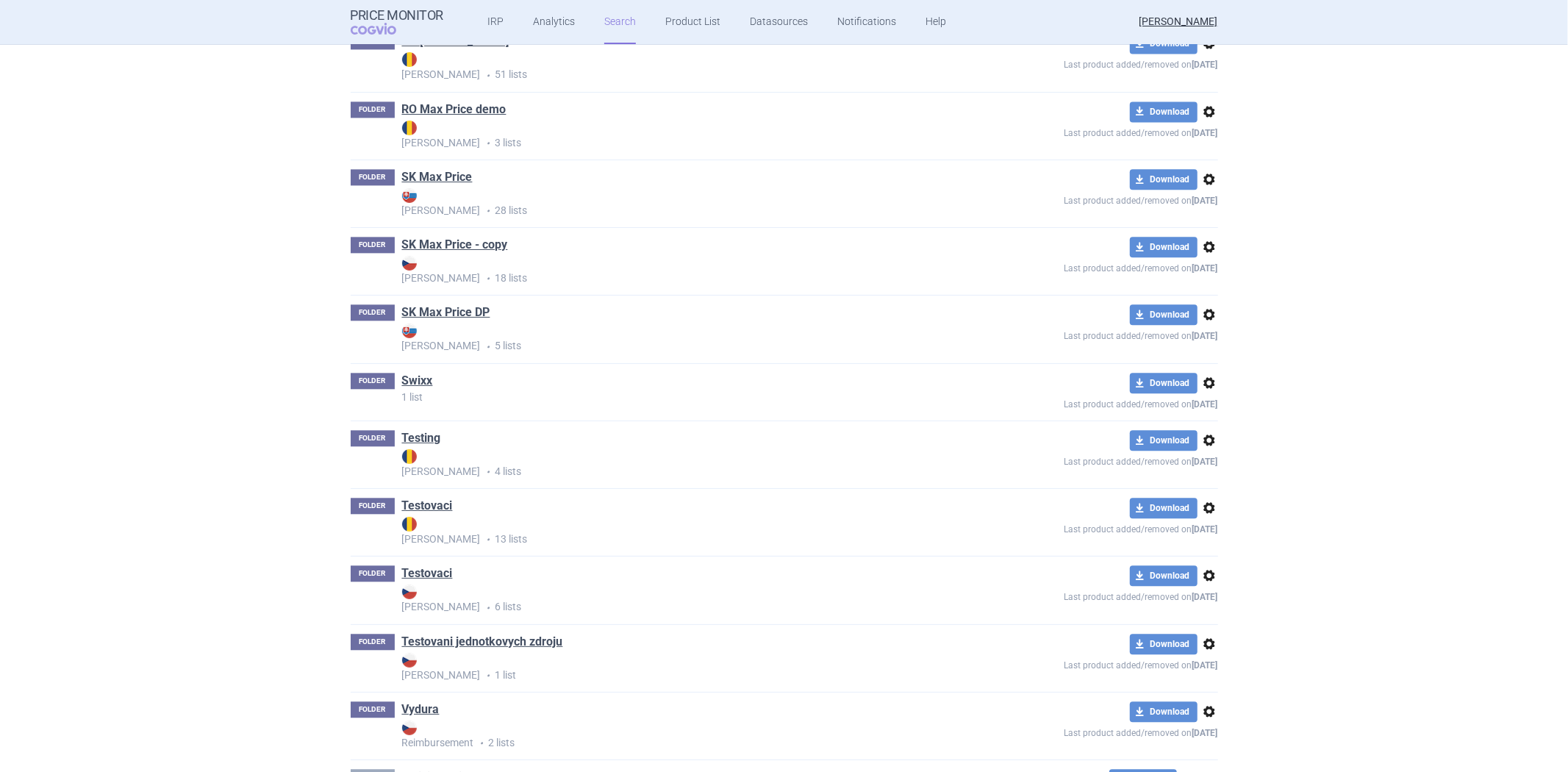
scroll to position [2799, 0]
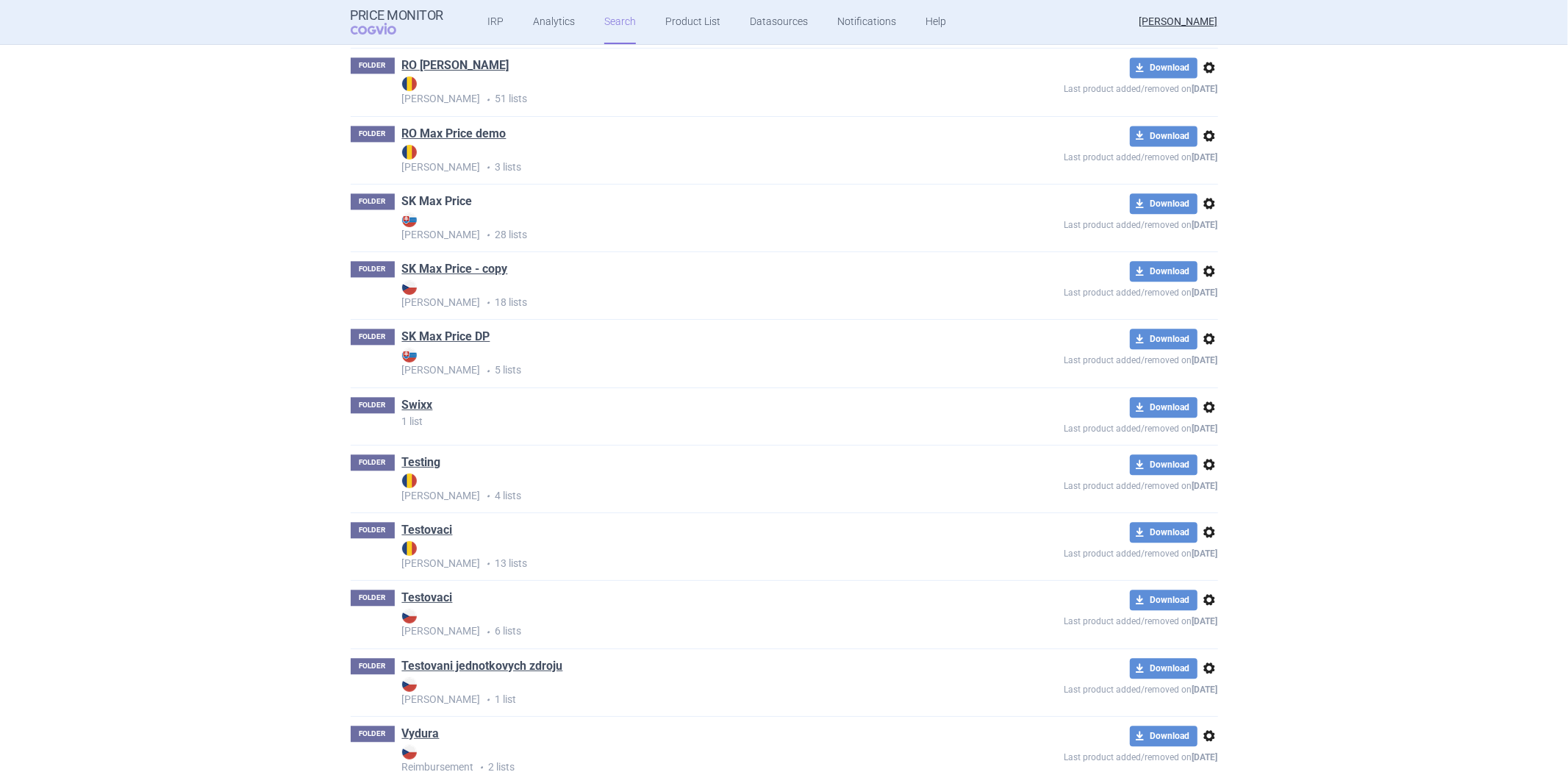
click at [441, 204] on link "SK Max Price" at bounding box center [437, 201] width 70 height 16
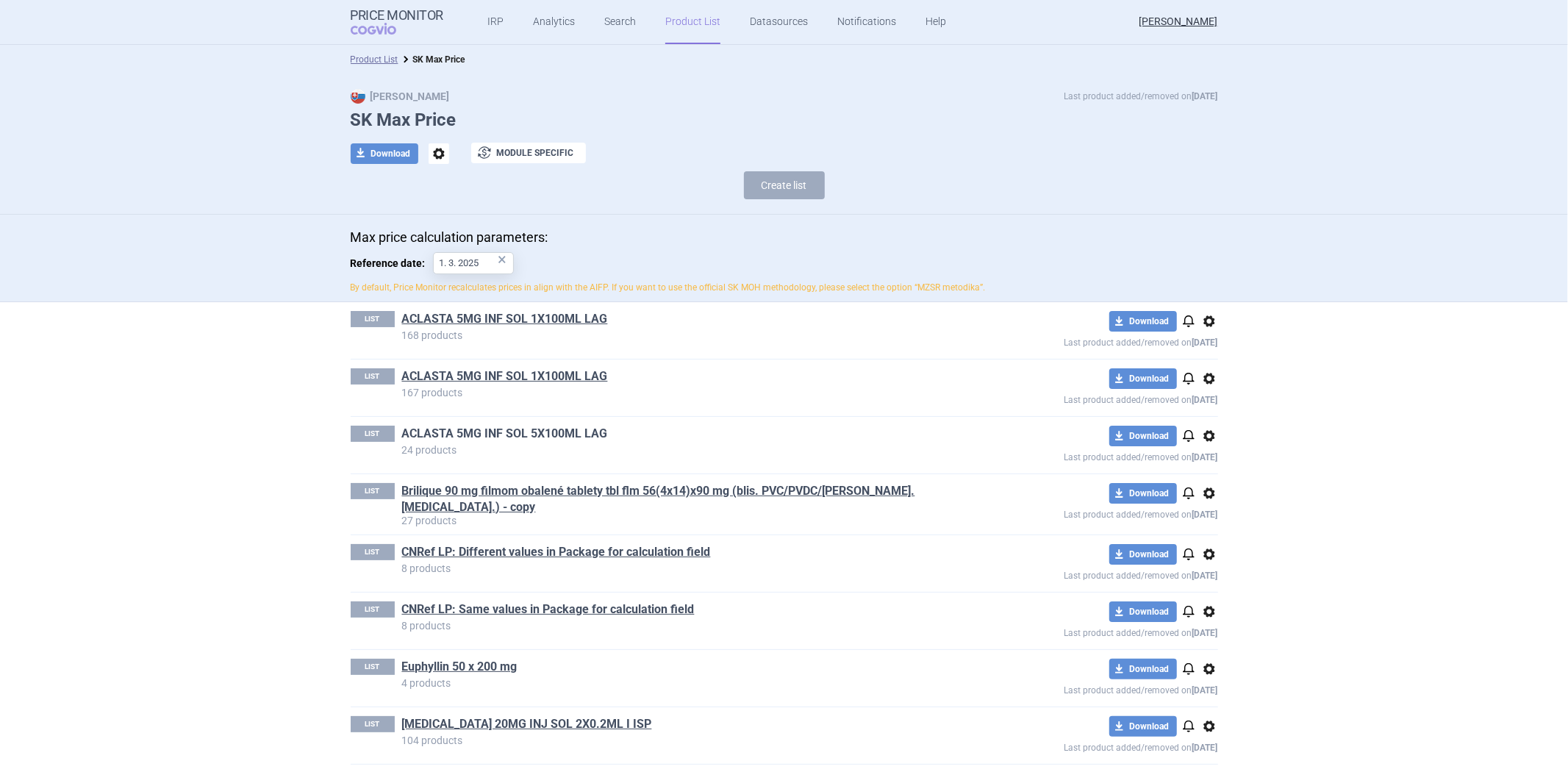
click at [516, 429] on link "ACLASTA 5MG INF SOL 5X100ML LAG" at bounding box center [504, 433] width 206 height 16
click at [463, 659] on link "Euphyllin 50 x 200 mg" at bounding box center [459, 667] width 115 height 16
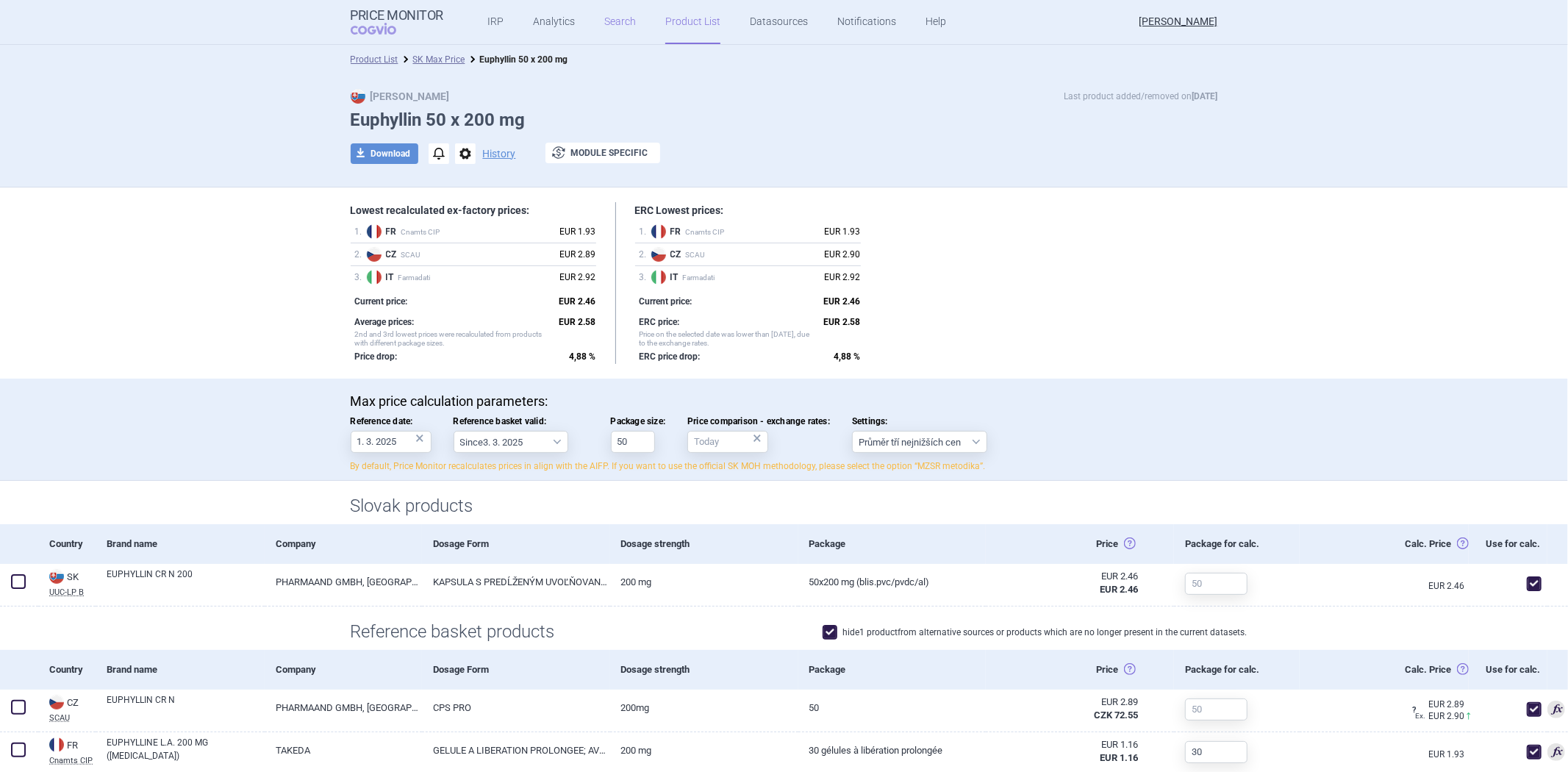
click at [604, 20] on link "Search" at bounding box center [619, 22] width 31 height 44
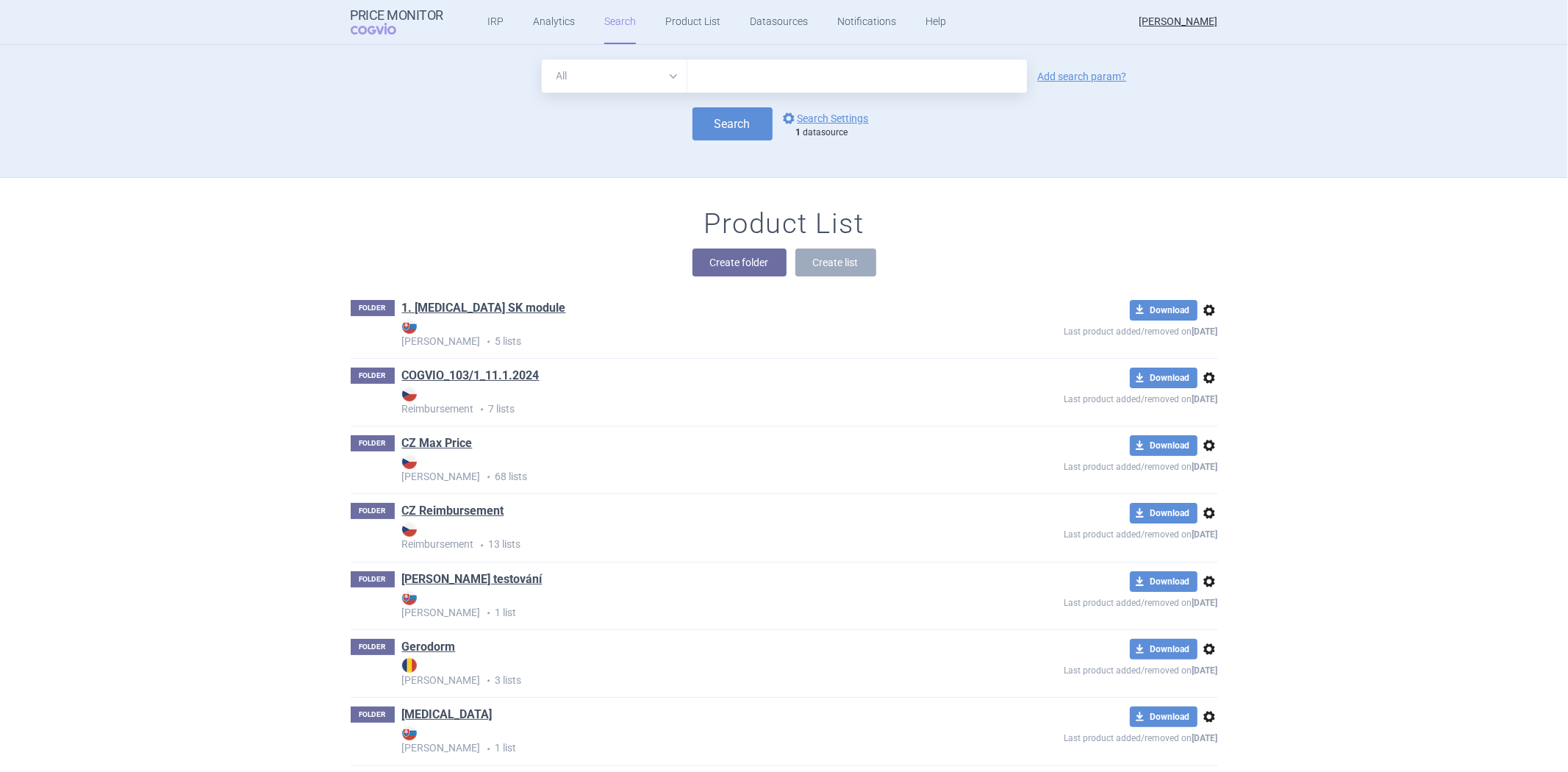
click at [735, 70] on input "text" at bounding box center [857, 75] width 340 height 33
click at [735, 120] on button "Search" at bounding box center [732, 123] width 80 height 33
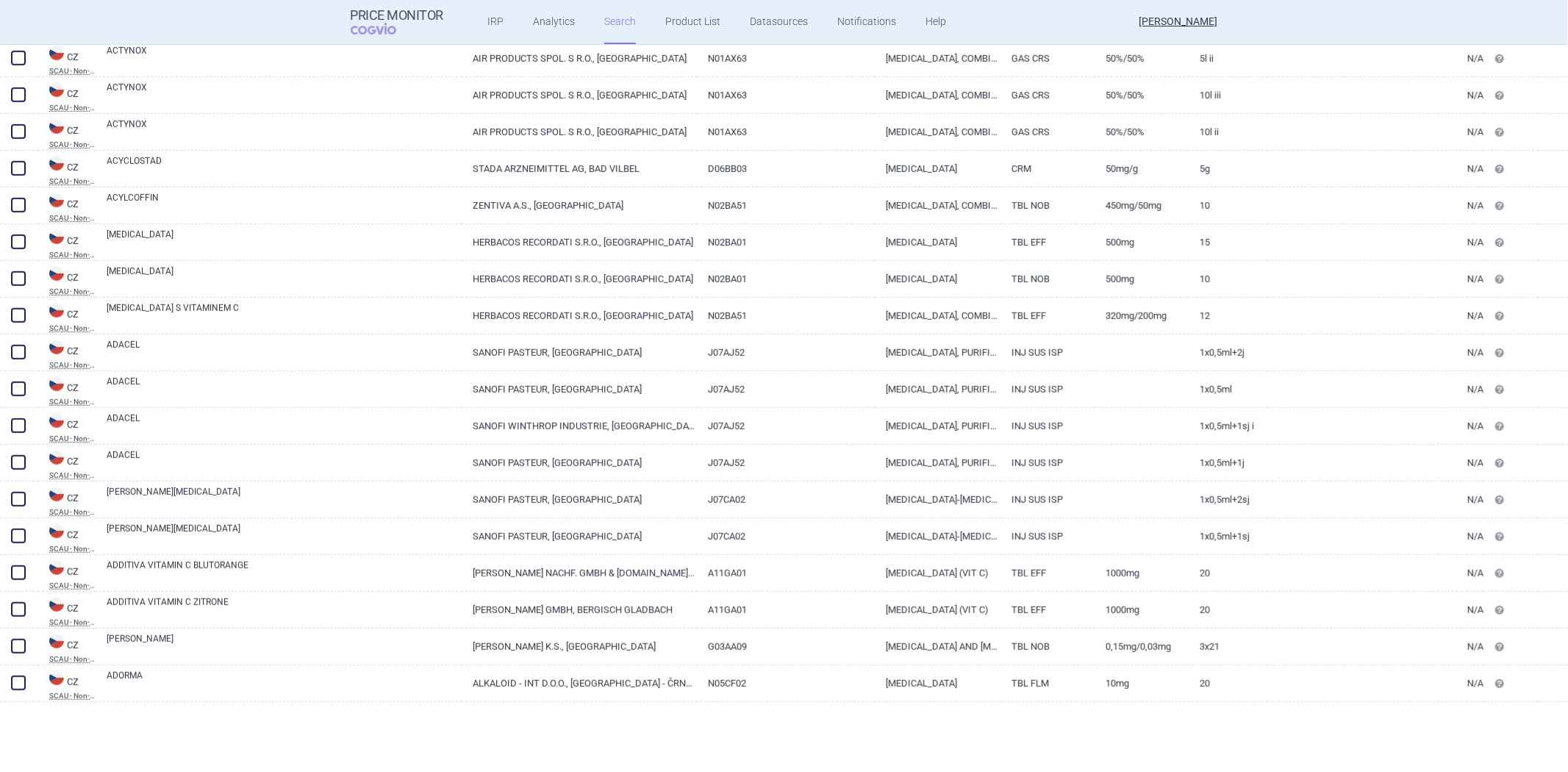
scroll to position [1224, 0]
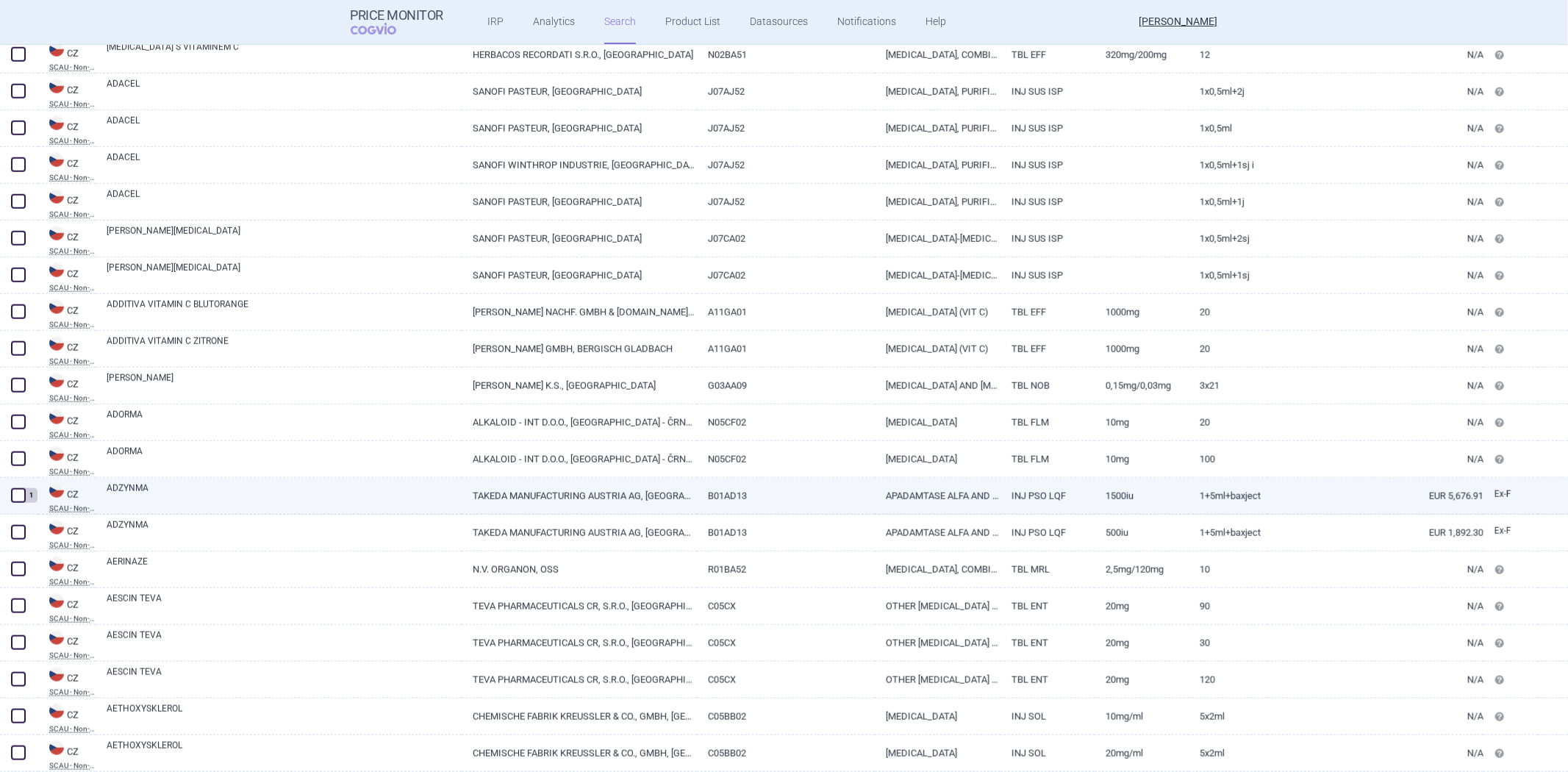
click at [19, 497] on span at bounding box center [18, 495] width 14 height 14
checkbox input "true"
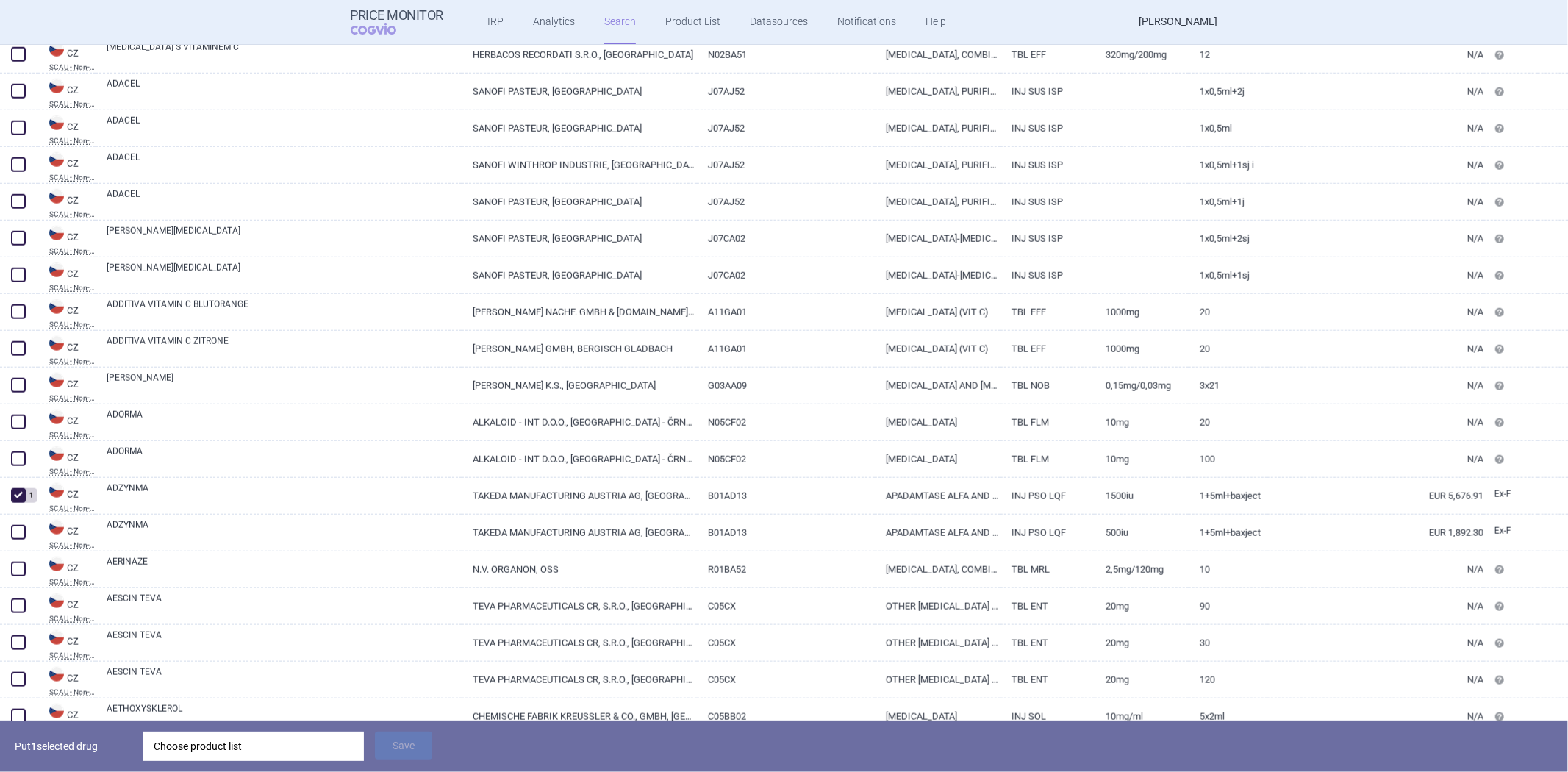
click at [206, 745] on div "Choose product list" at bounding box center [254, 746] width 200 height 30
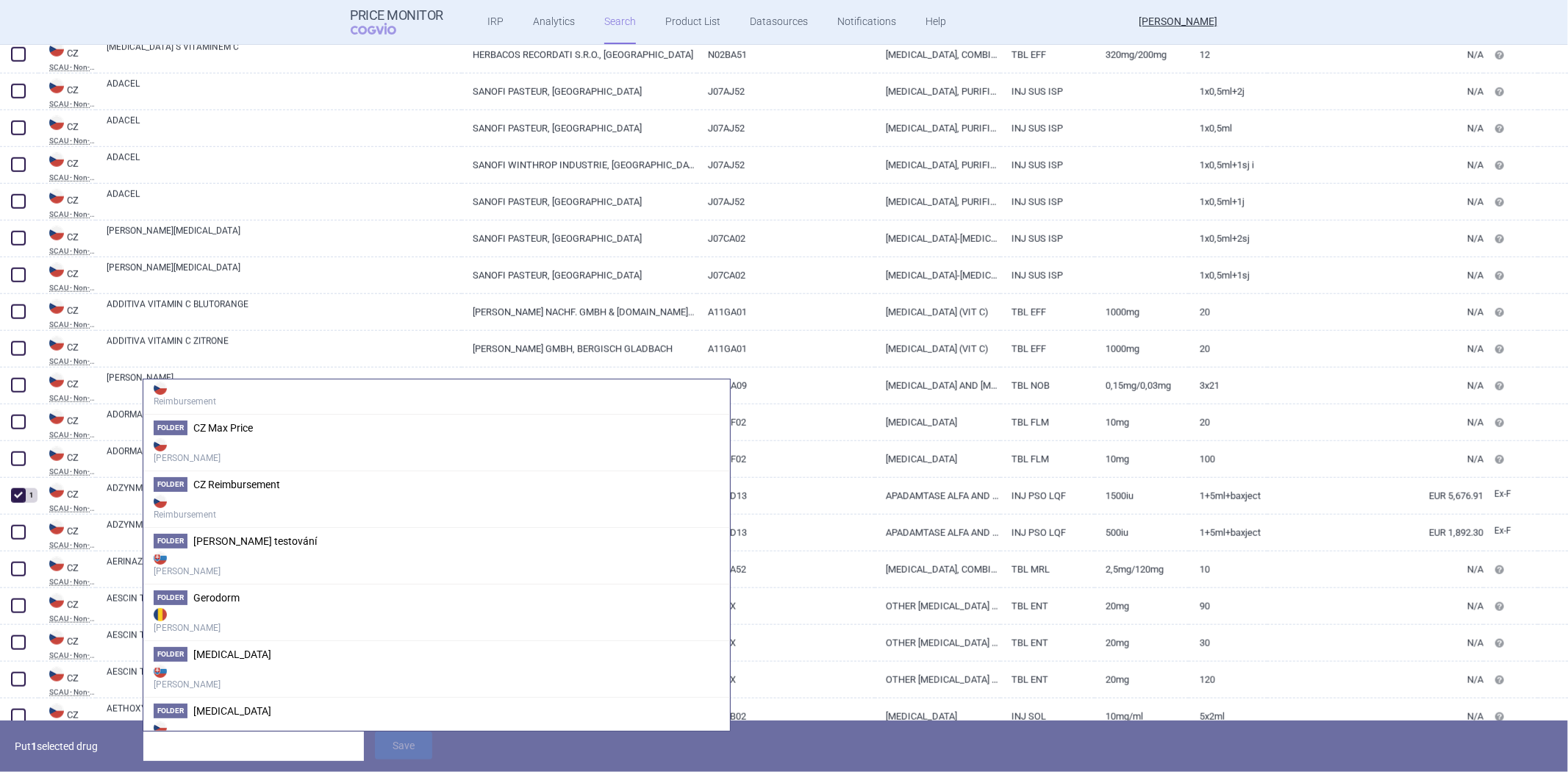
scroll to position [0, 0]
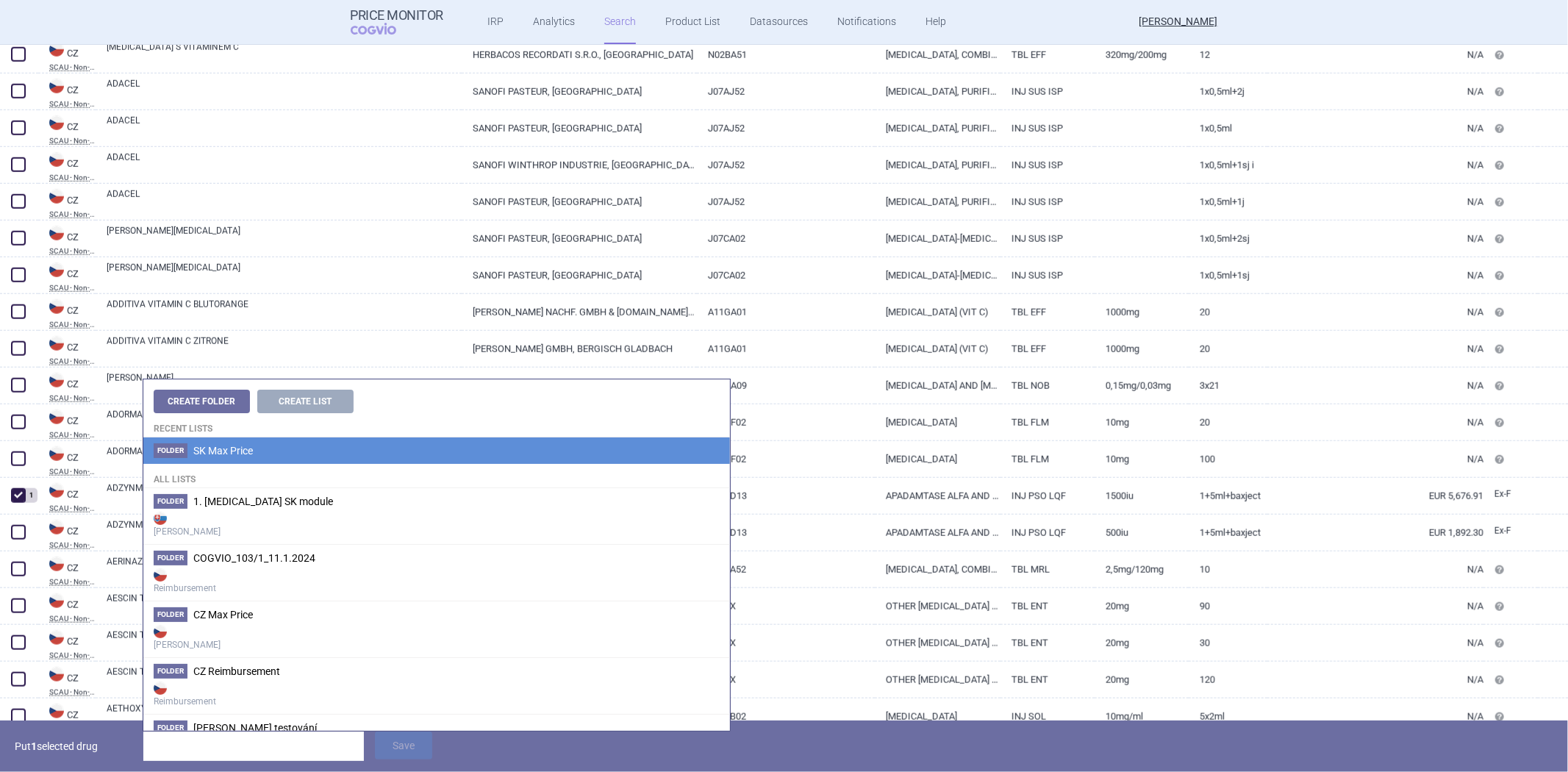
click at [304, 449] on li "Folder SK Max Price" at bounding box center [436, 449] width 586 height 26
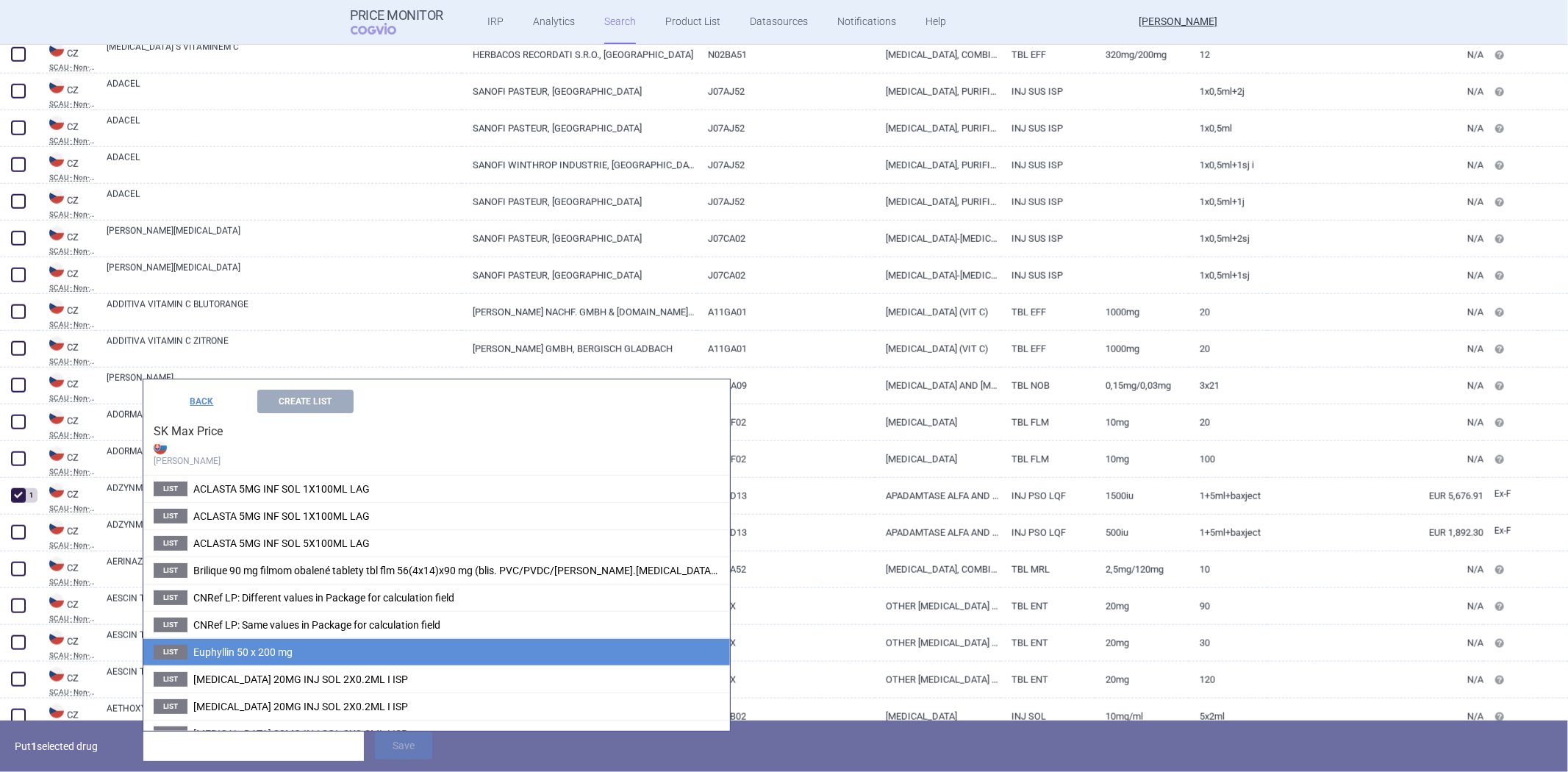
click at [304, 645] on li "List Euphyllin 50 x 200 mg" at bounding box center [436, 652] width 586 height 27
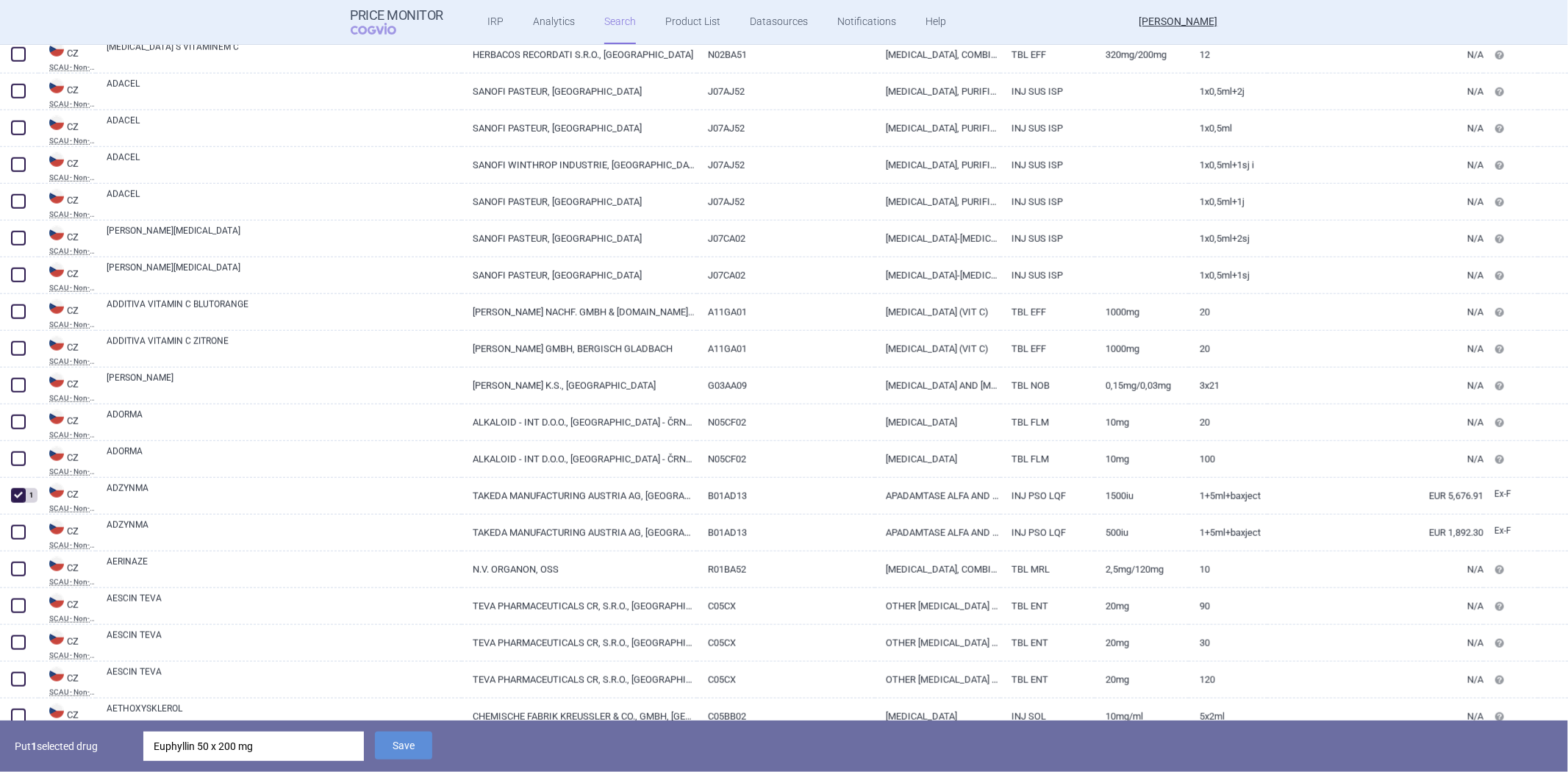
click at [369, 744] on div "Put 1 selected drug Euphyllin 50 x 200 mg Save" at bounding box center [784, 745] width 1568 height 51
click at [381, 743] on button "Save" at bounding box center [404, 745] width 58 height 28
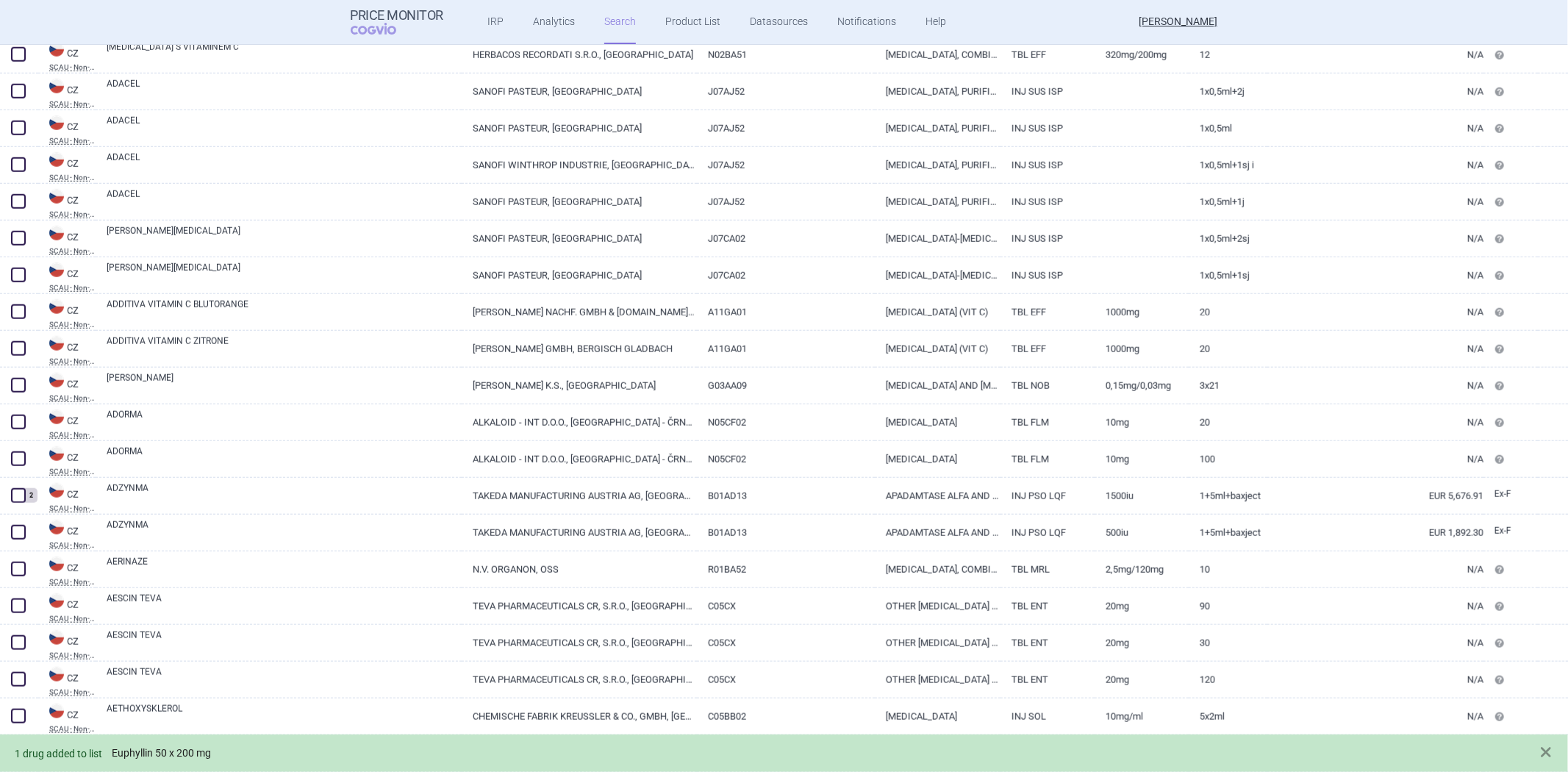
click at [176, 747] on link "Euphyllin 50 x 200 mg" at bounding box center [161, 753] width 99 height 13
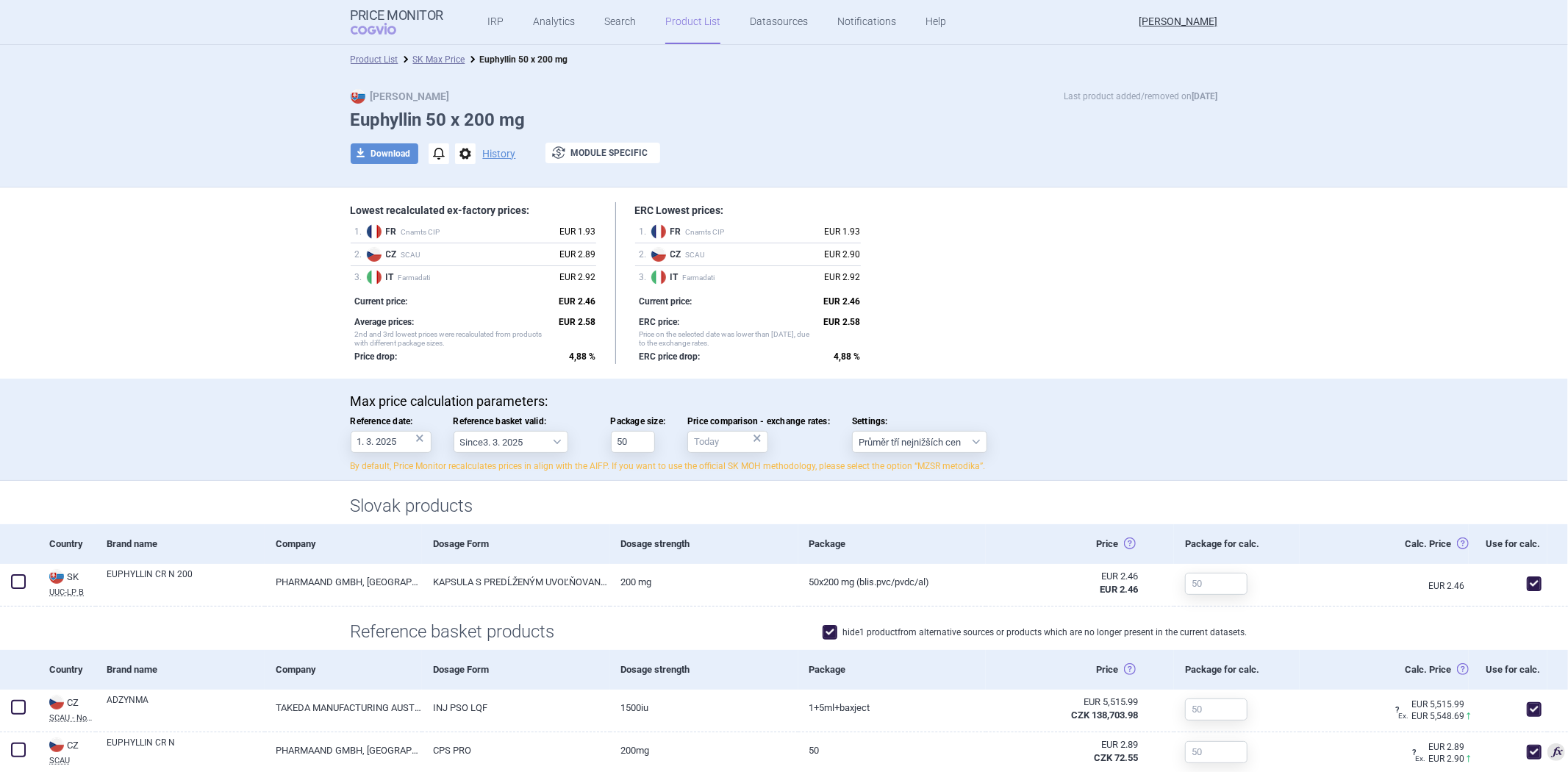
scroll to position [164, 0]
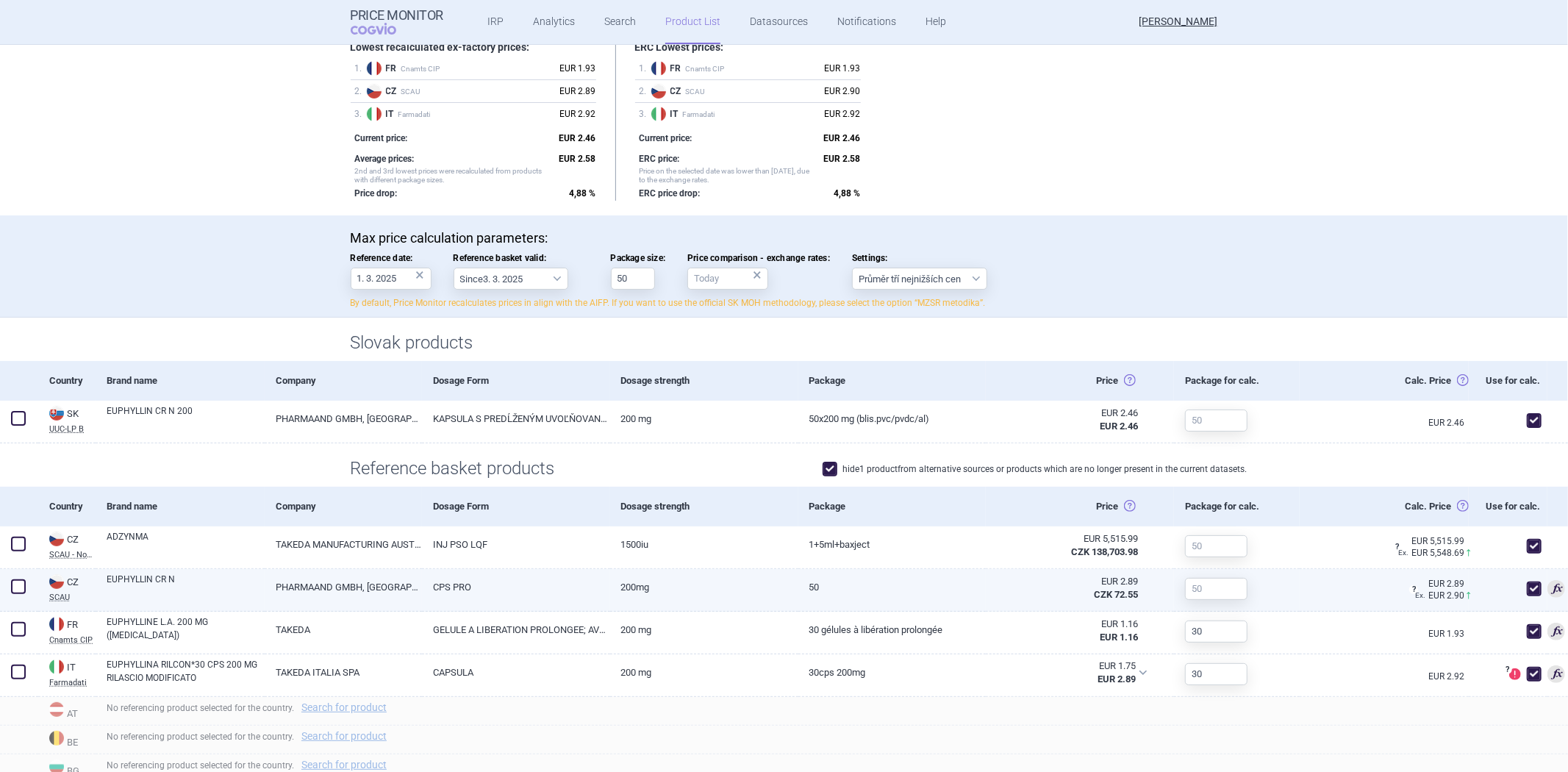
click at [1527, 581] on span at bounding box center [1534, 589] width 14 height 14
checkbox input "false"
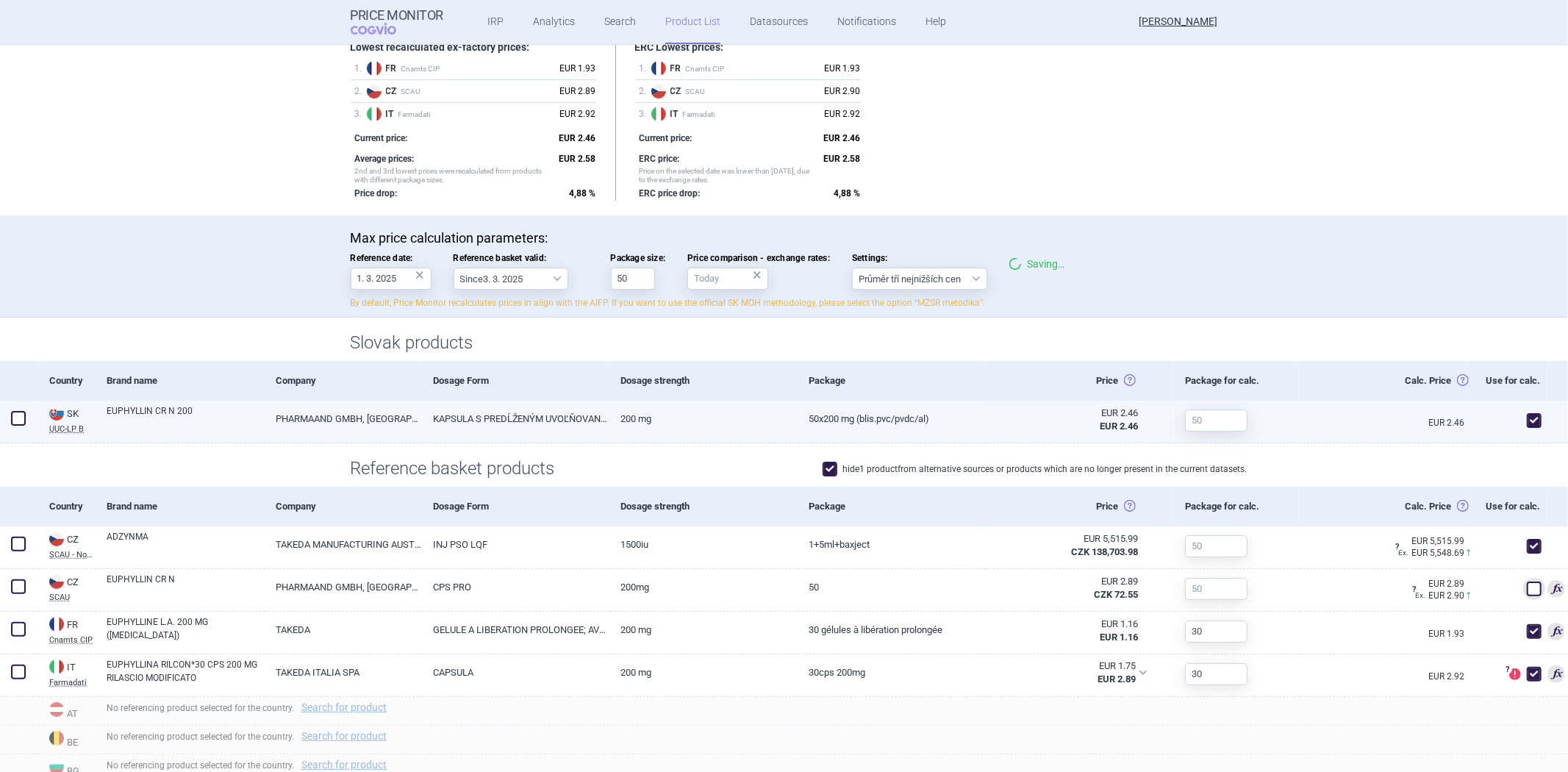
click at [1189, 442] on div at bounding box center [1237, 421] width 126 height 42
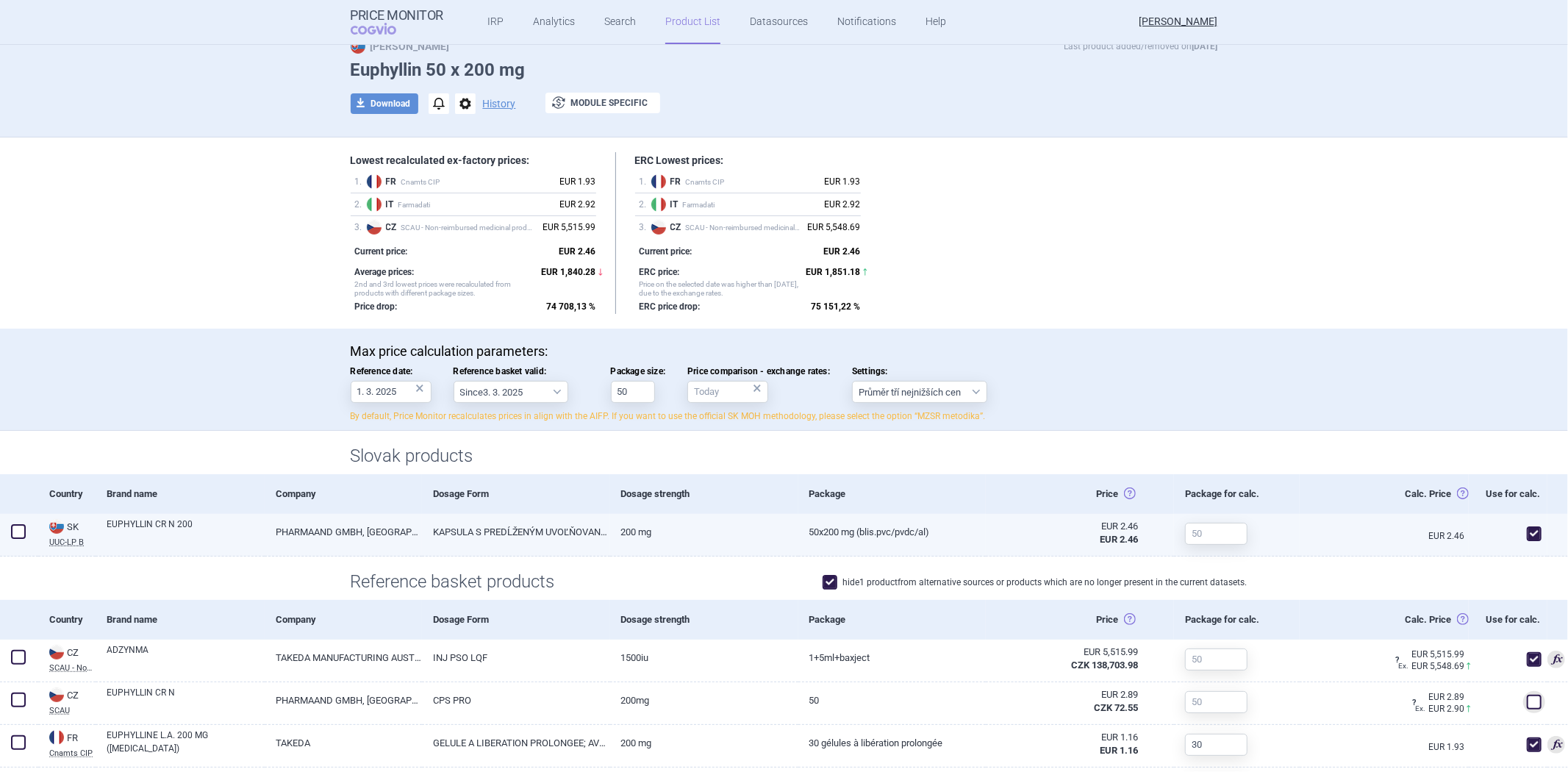
scroll to position [0, 0]
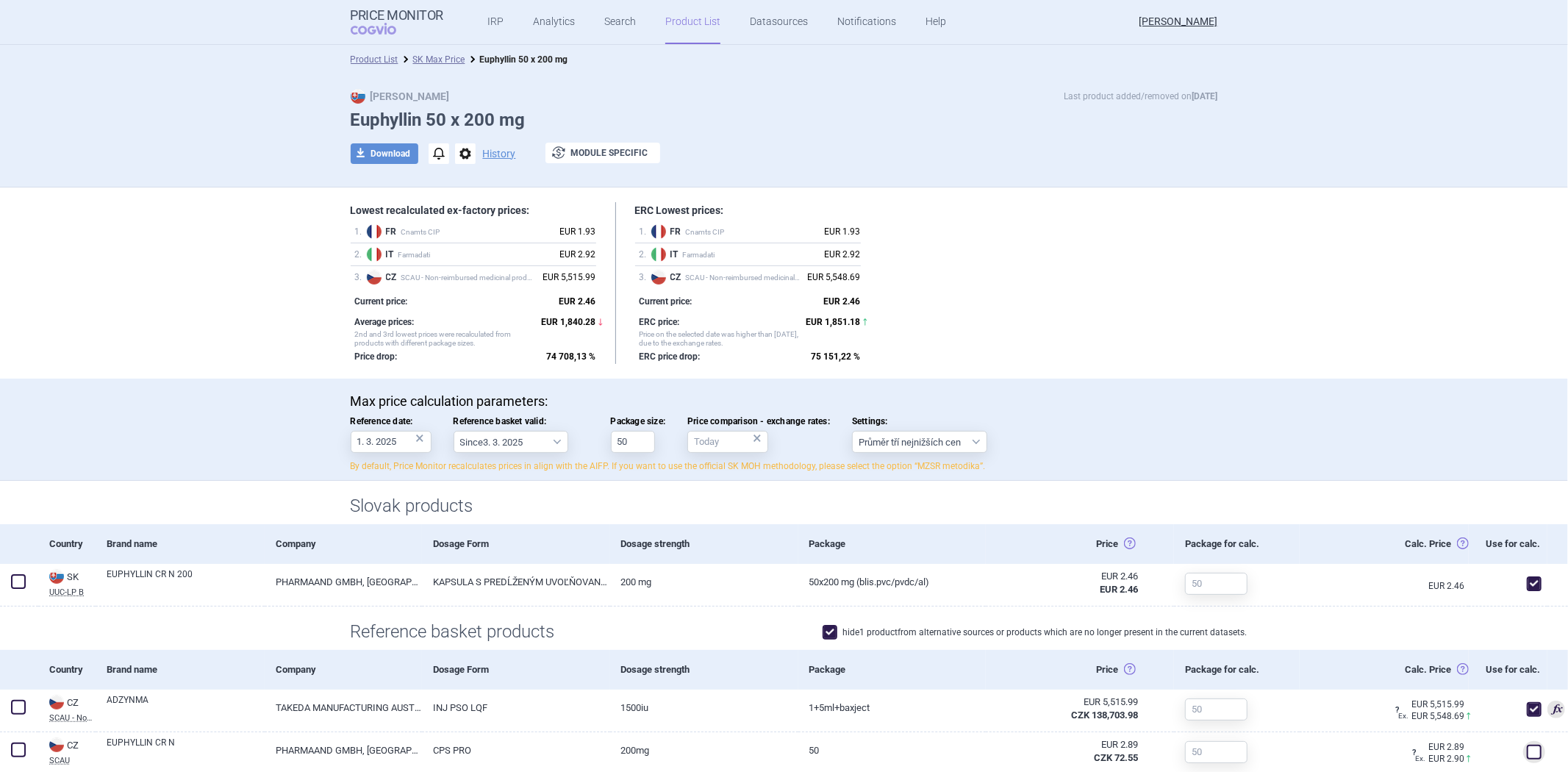
click at [441, 67] on li "SK Max Price" at bounding box center [432, 59] width 67 height 14
click at [441, 57] on link "SK Max Price" at bounding box center [440, 59] width 52 height 10
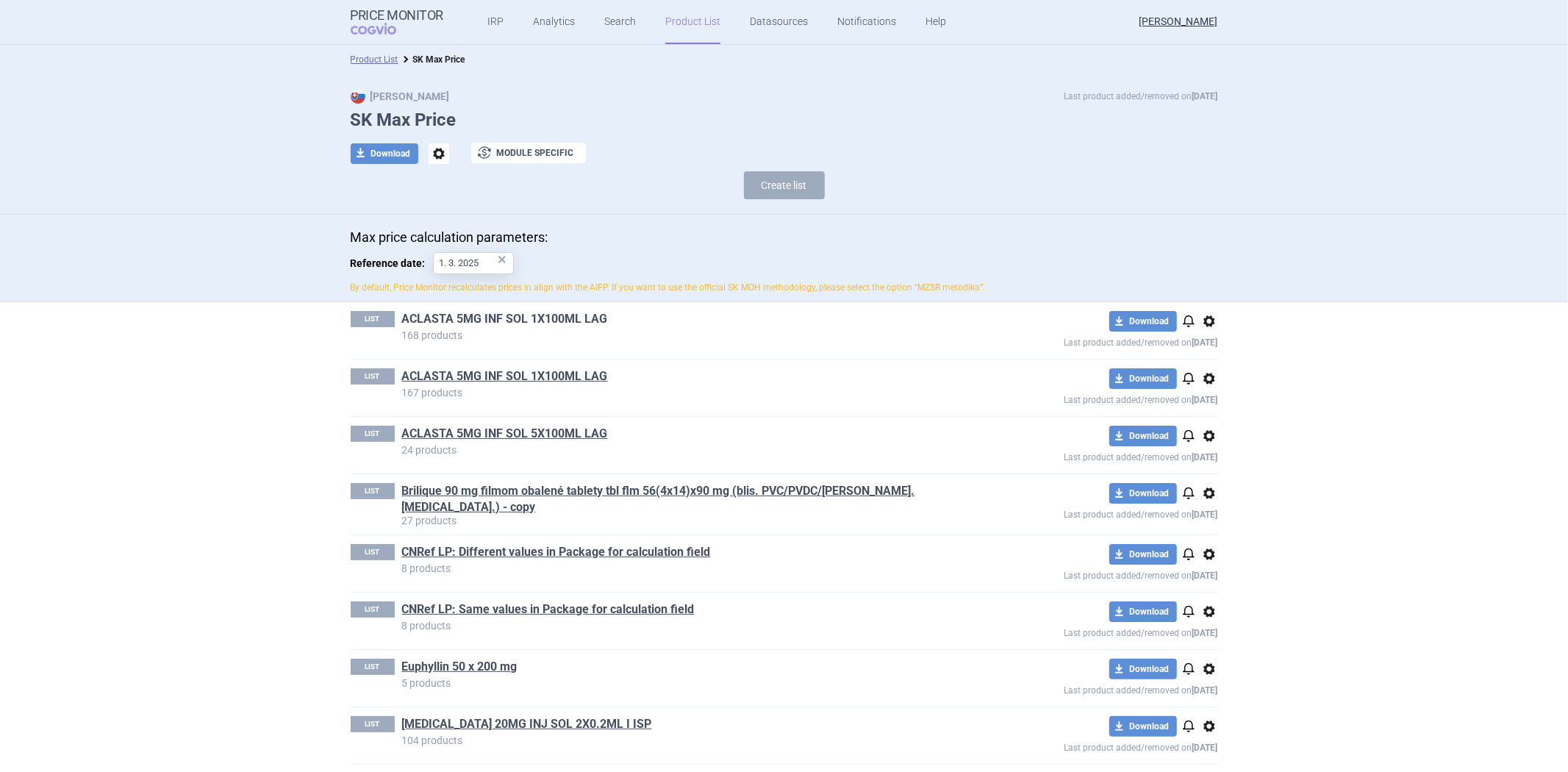
click at [521, 324] on link "ACLASTA 5MG INF SOL 1X100ML LAG" at bounding box center [504, 319] width 206 height 16
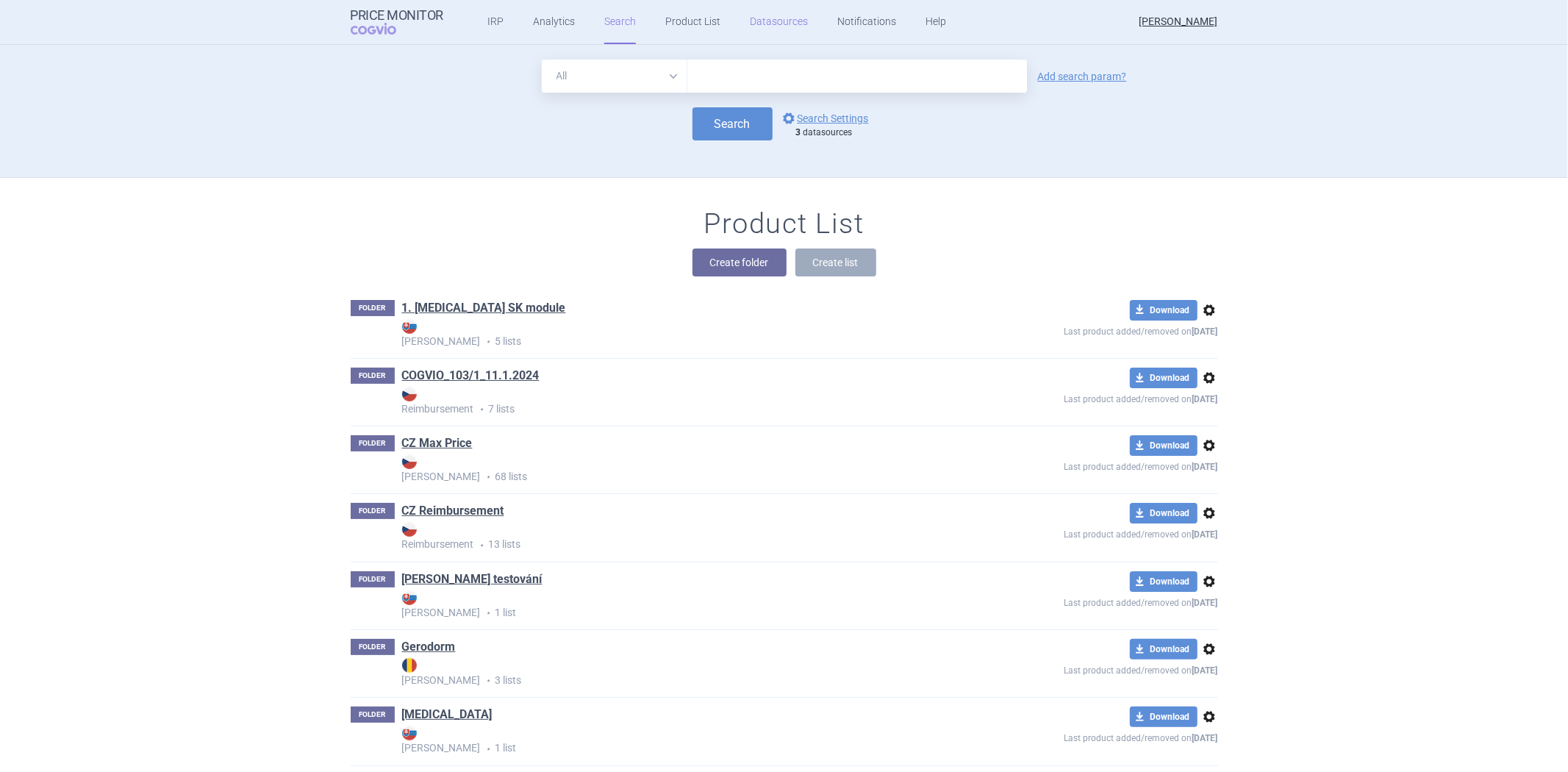
click at [784, 22] on link "Datasources" at bounding box center [779, 22] width 58 height 44
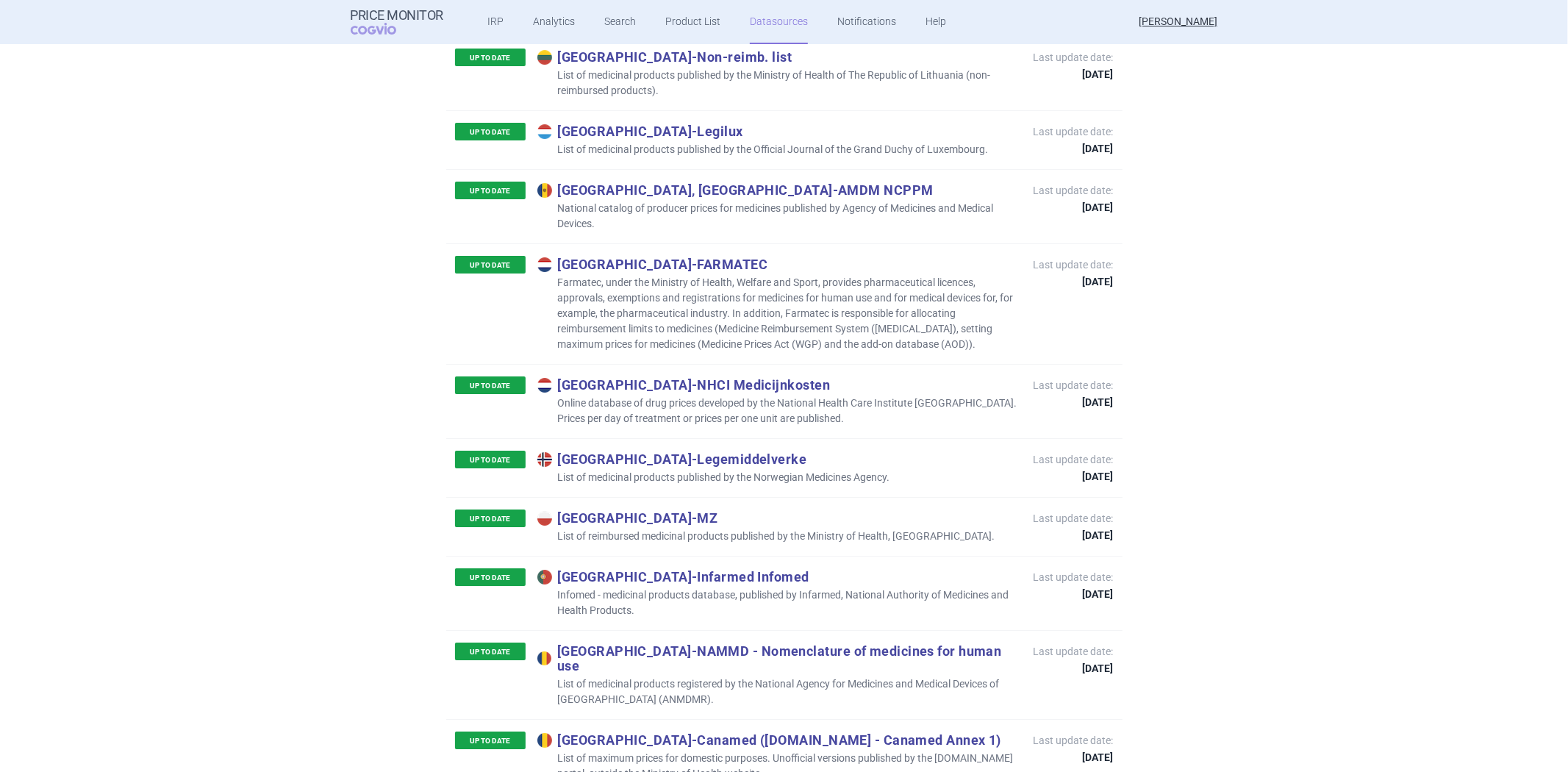
scroll to position [4491, 0]
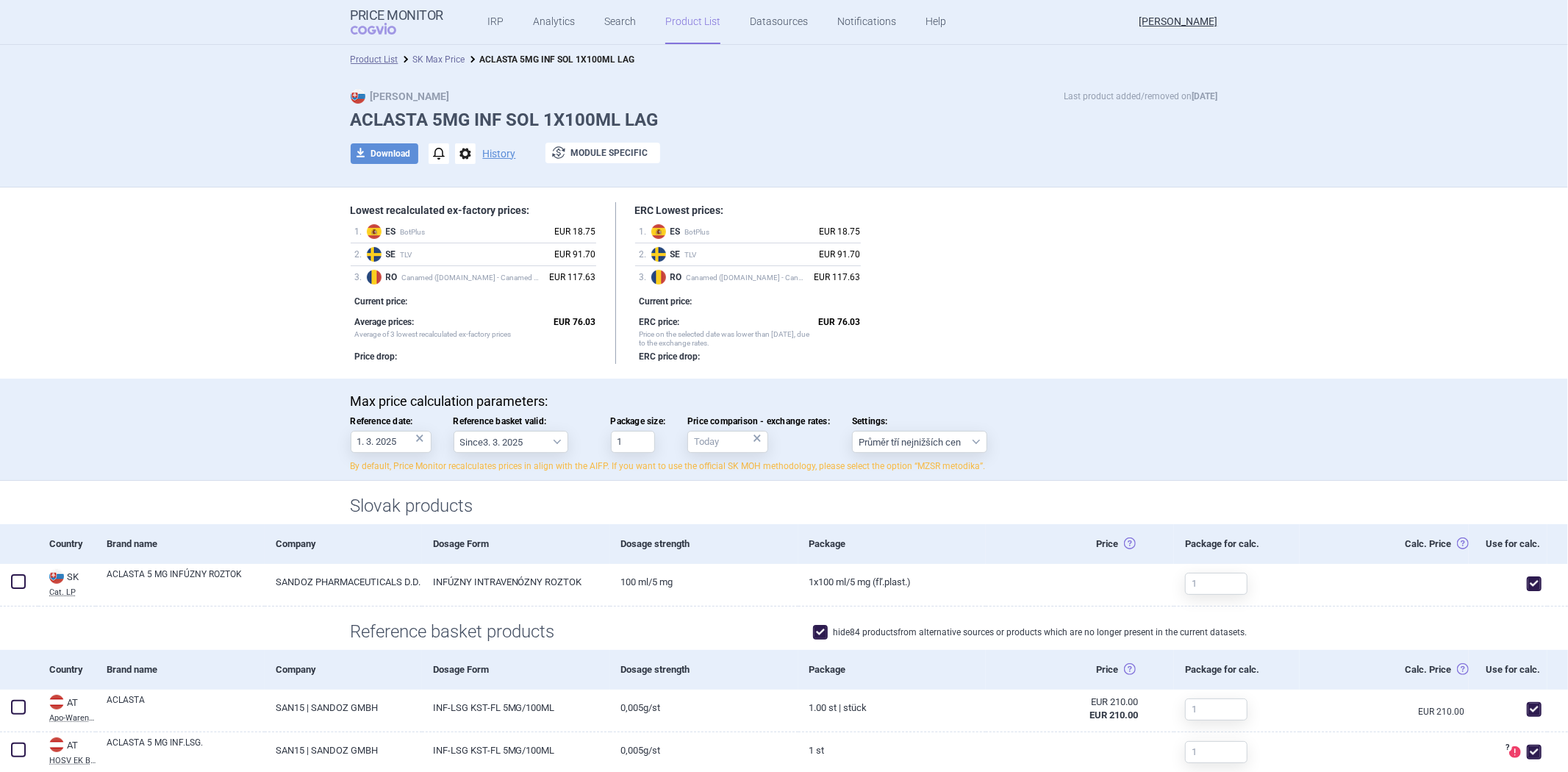
click at [440, 58] on link "SK Max Price" at bounding box center [440, 59] width 52 height 10
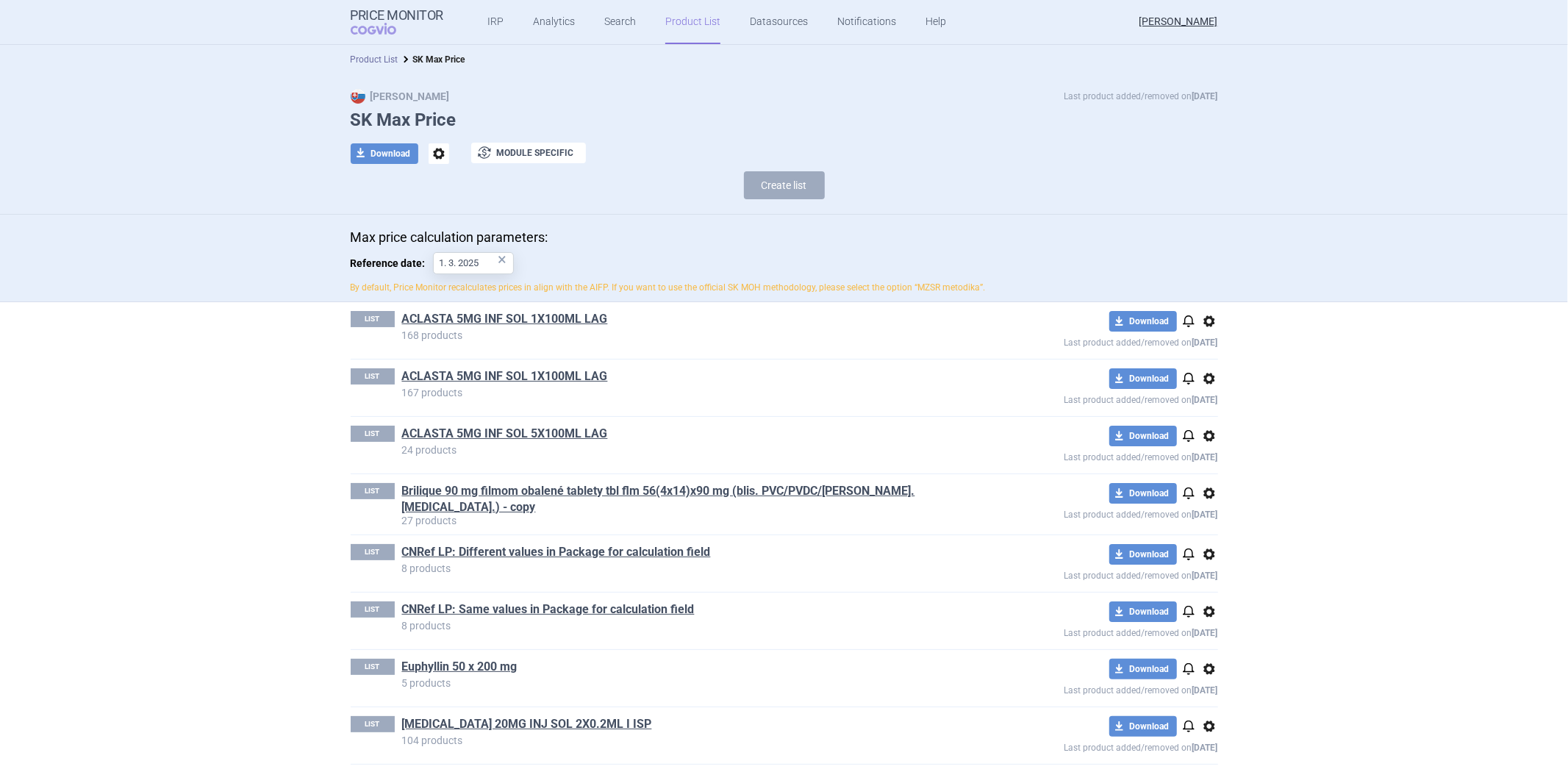
click at [373, 55] on link "Product List" at bounding box center [374, 59] width 48 height 10
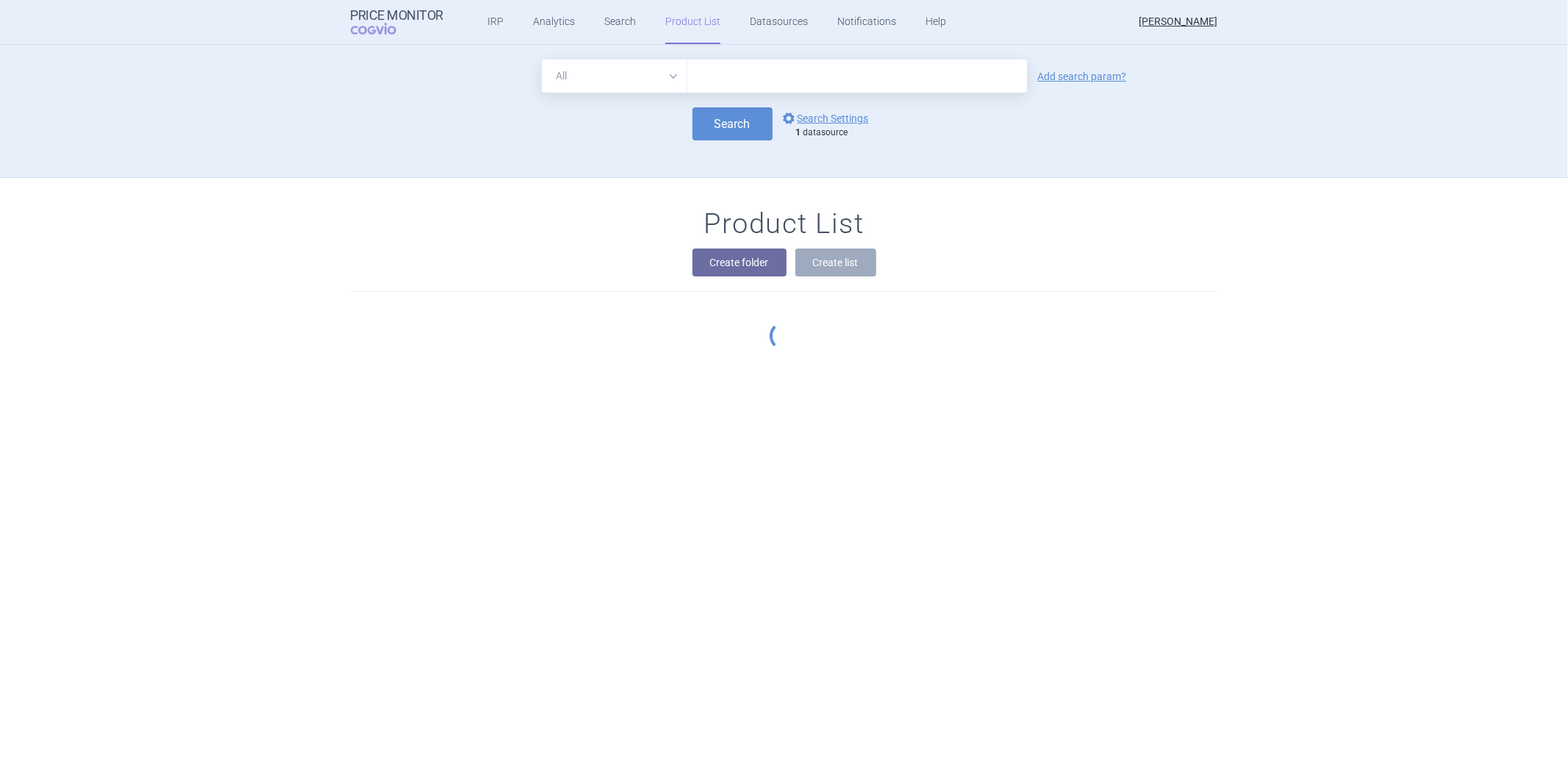
scroll to position [133, 0]
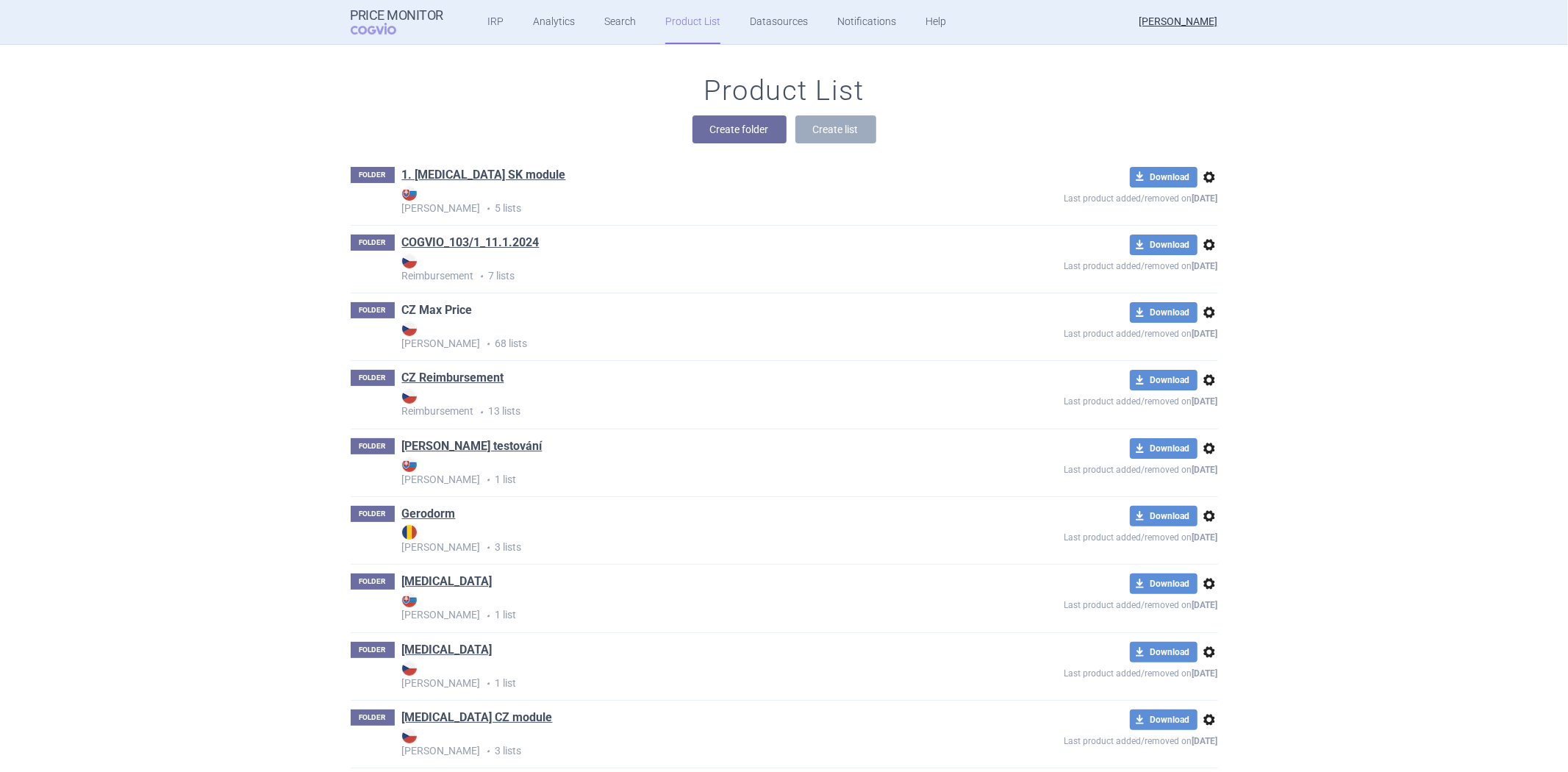
click at [443, 312] on link "CZ Max Price" at bounding box center [437, 310] width 70 height 16
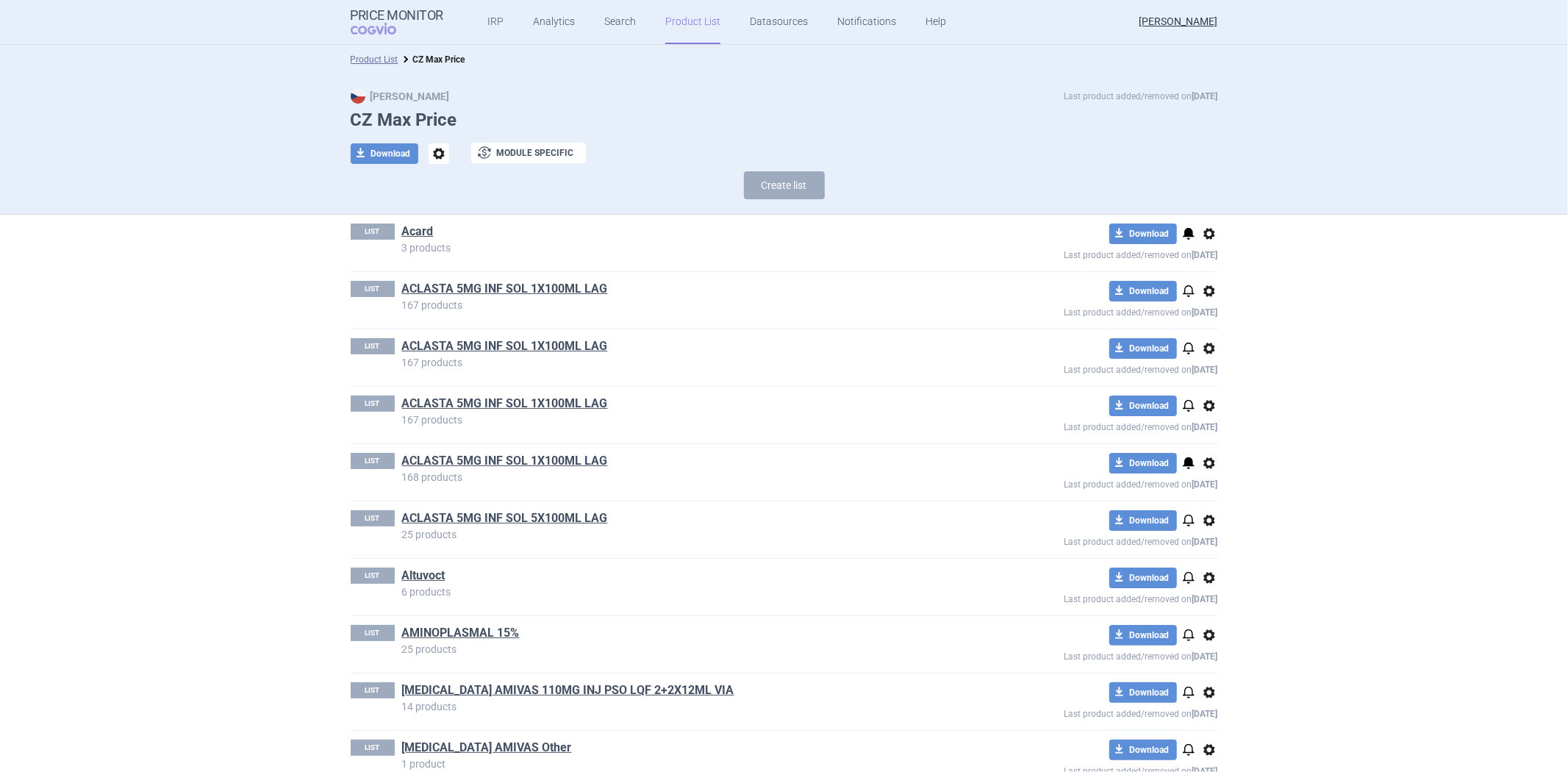
click at [433, 281] on link "ACLASTA 5MG INF SOL 1X100ML LAG" at bounding box center [504, 288] width 206 height 16
